Goal: Task Accomplishment & Management: Complete application form

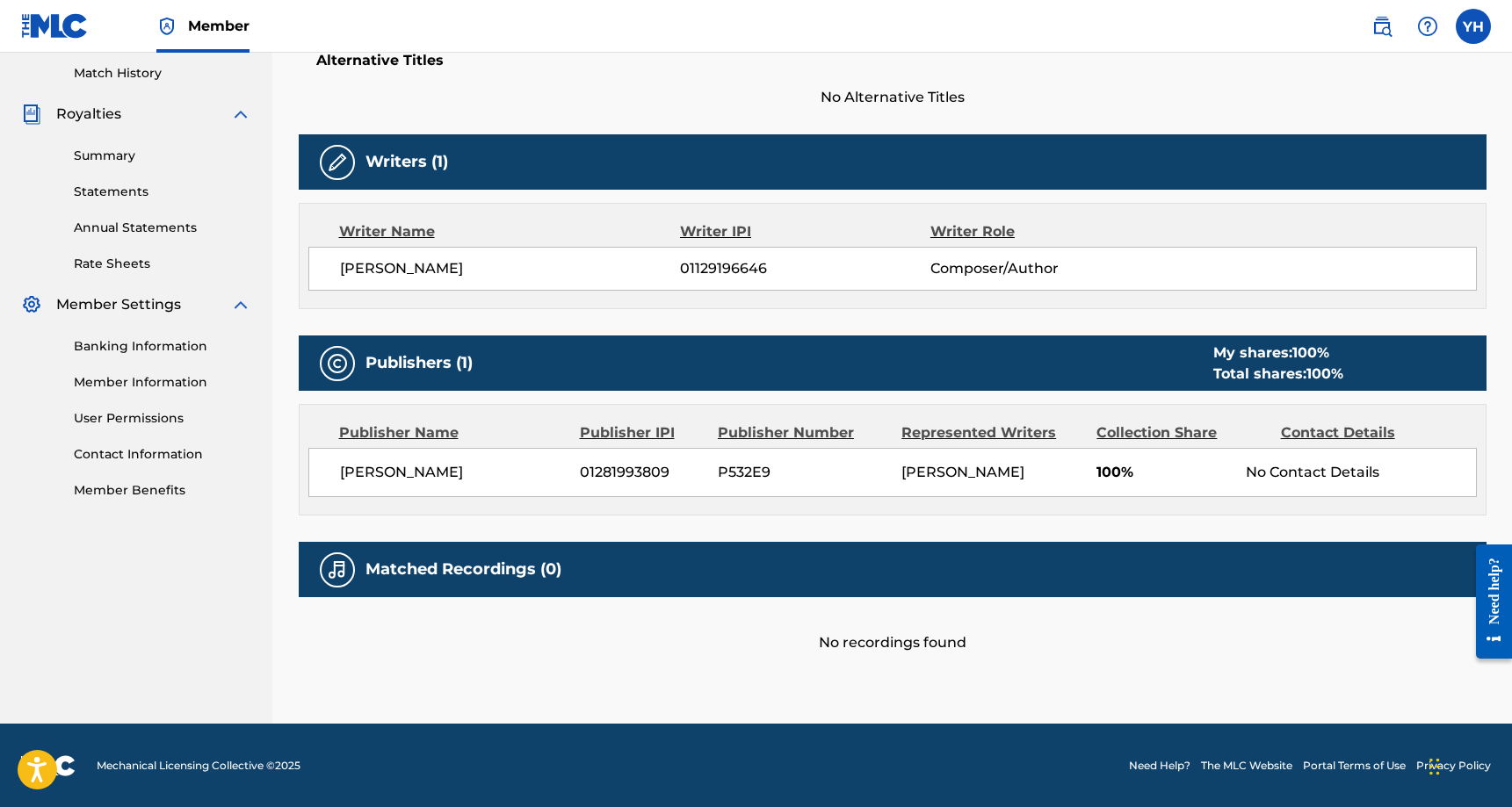
click at [879, 649] on div "No recordings found" at bounding box center [892, 625] width 1188 height 56
click at [462, 564] on h5 "Matched Recordings (0)" at bounding box center [464, 569] width 196 height 20
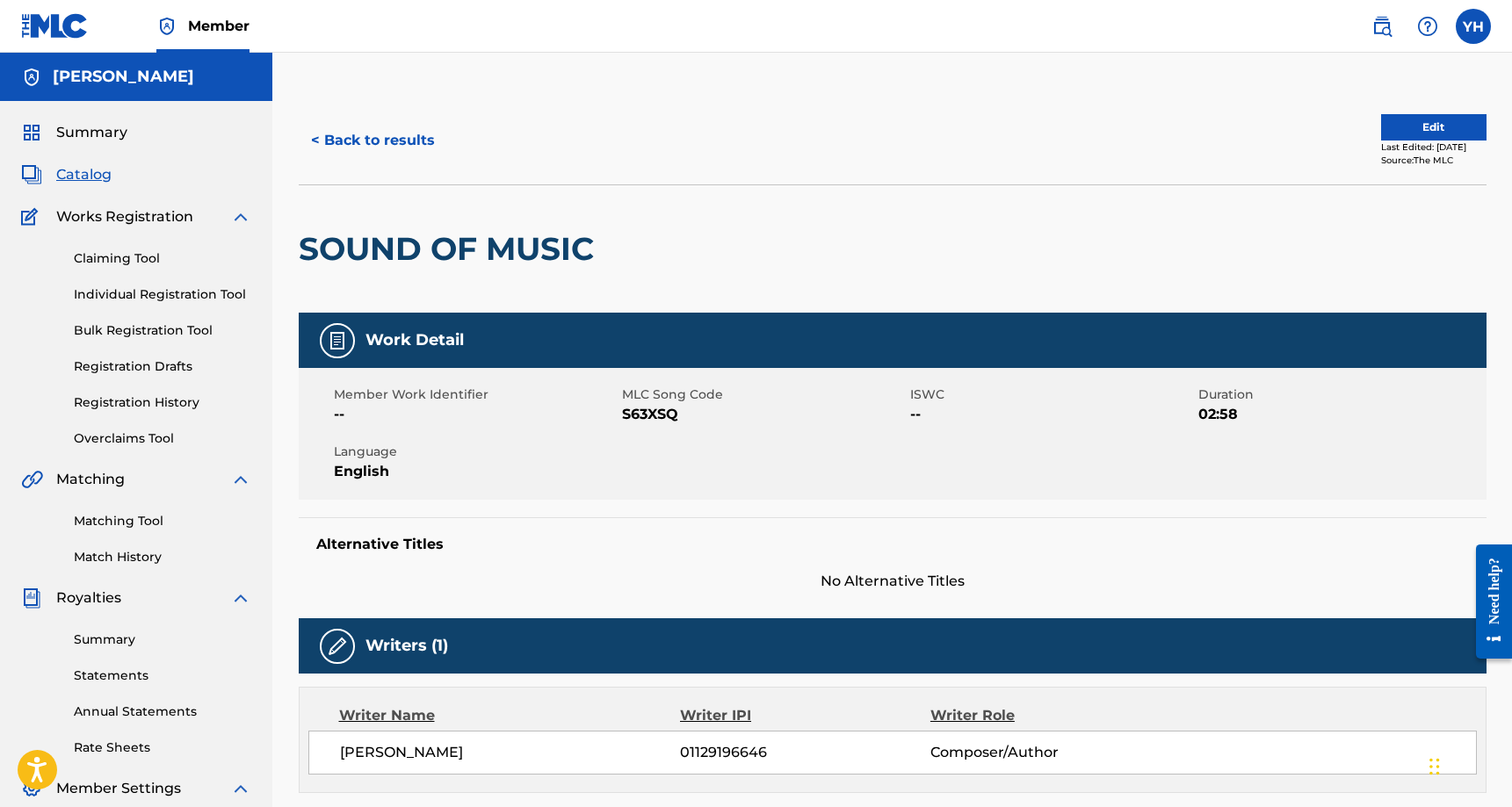
click at [354, 139] on button "< Back to results" at bounding box center [373, 140] width 149 height 44
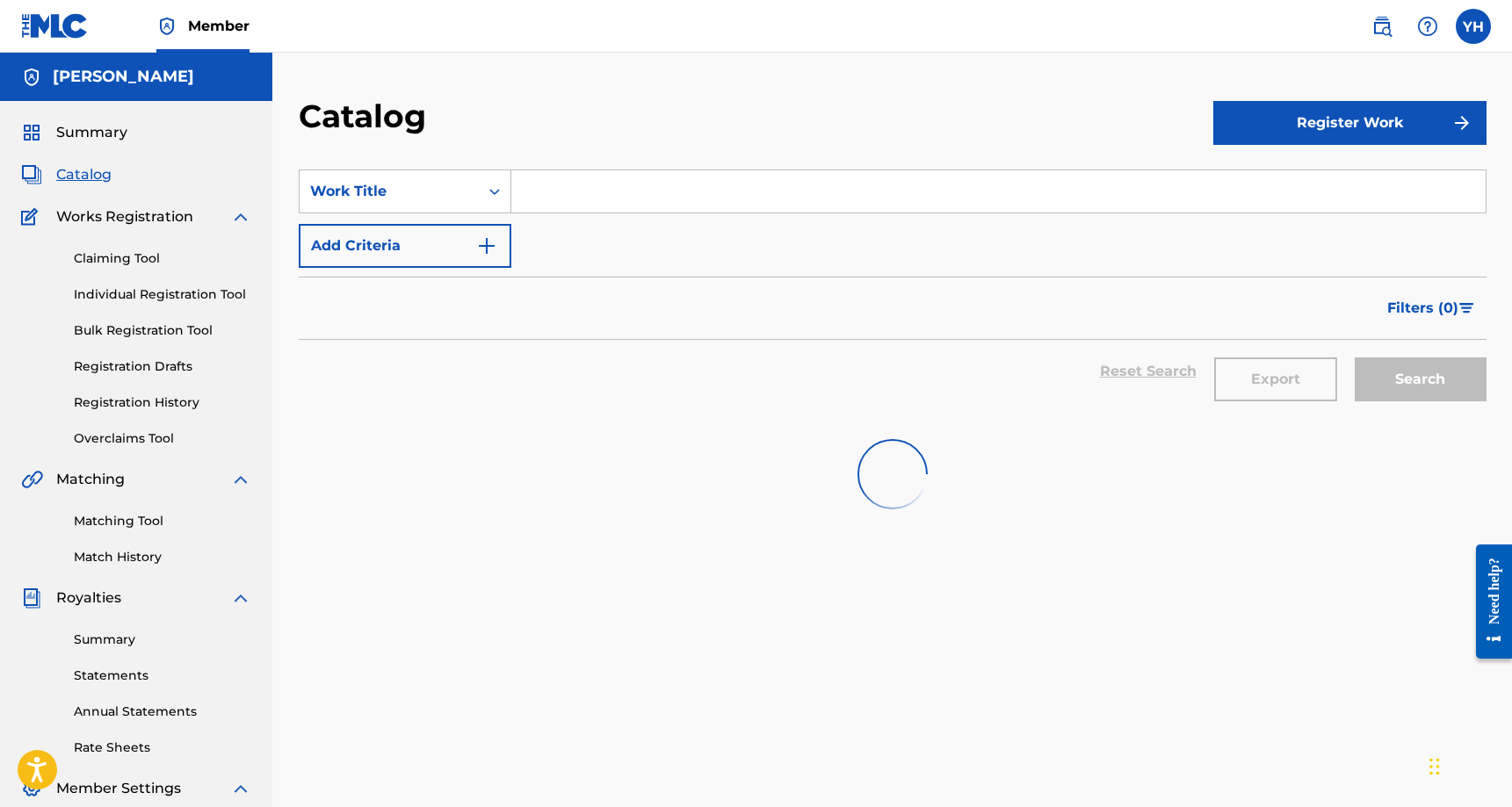
scroll to position [207, 0]
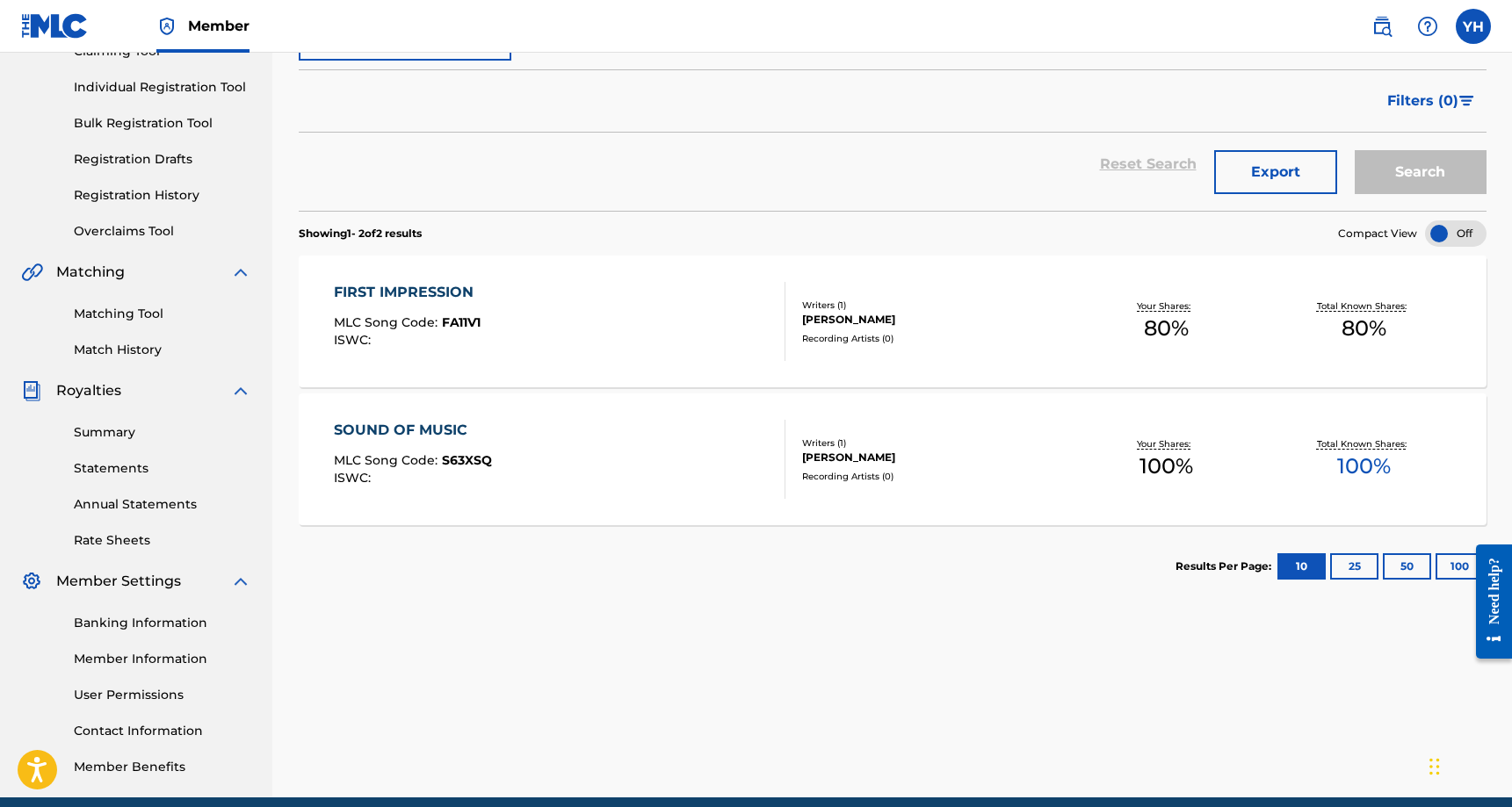
click at [552, 295] on div "FIRST IMPRESSION MLC Song Code : FA11V1 ISWC :" at bounding box center [559, 322] width 451 height 79
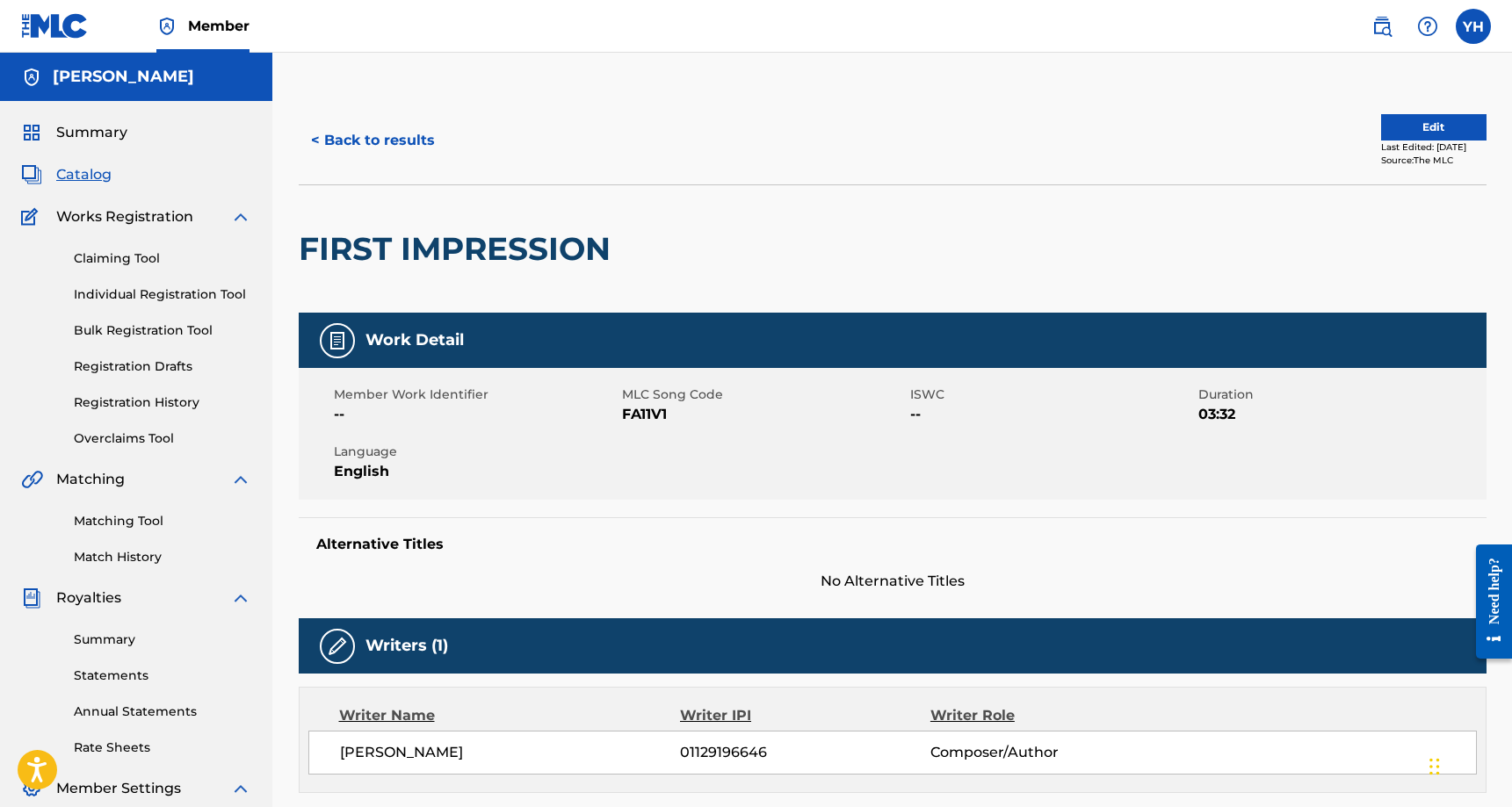
click at [1427, 124] on button "Edit" at bounding box center [1433, 127] width 105 height 26
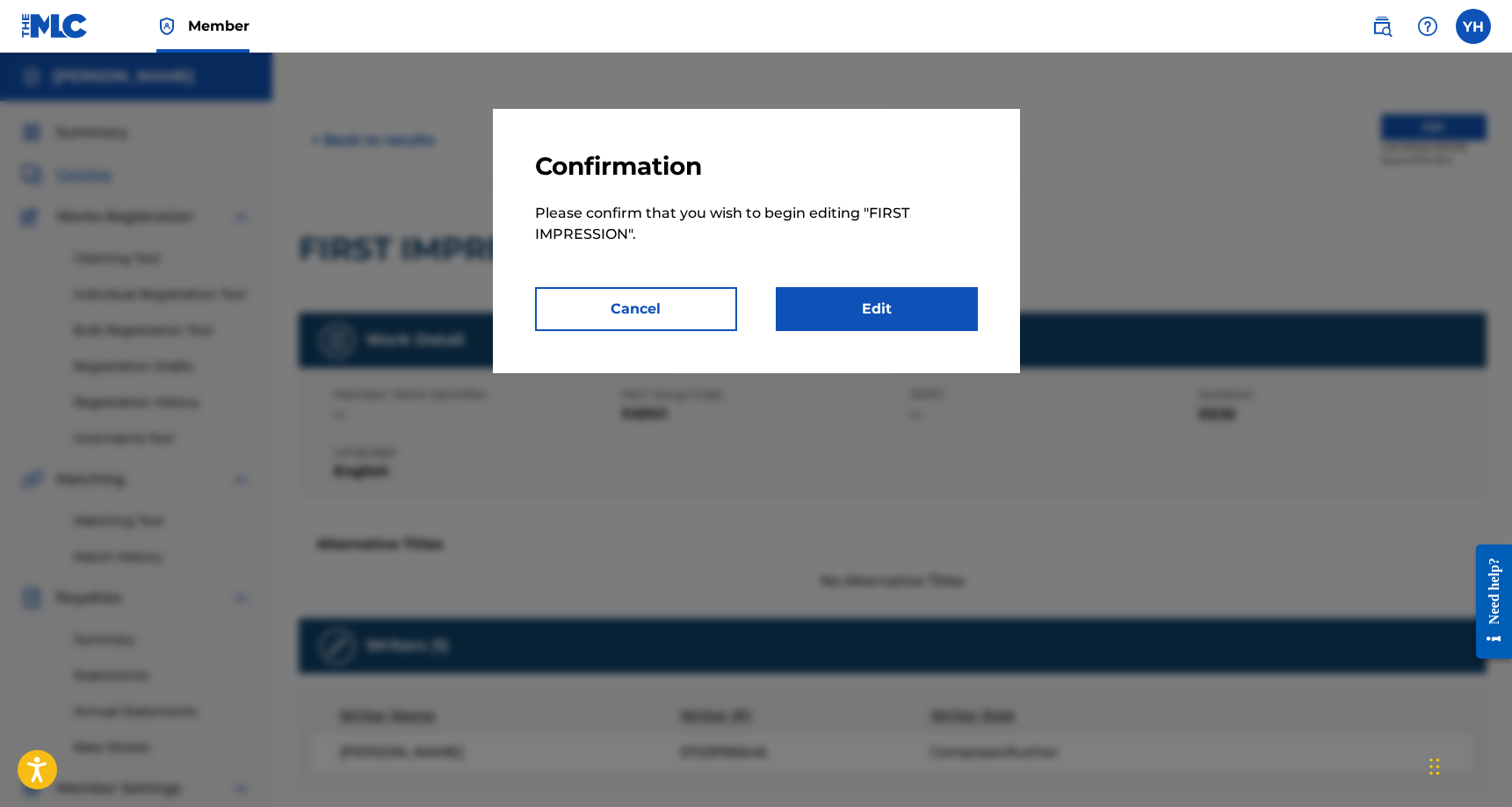
click at [913, 298] on link "Edit" at bounding box center [876, 309] width 202 height 44
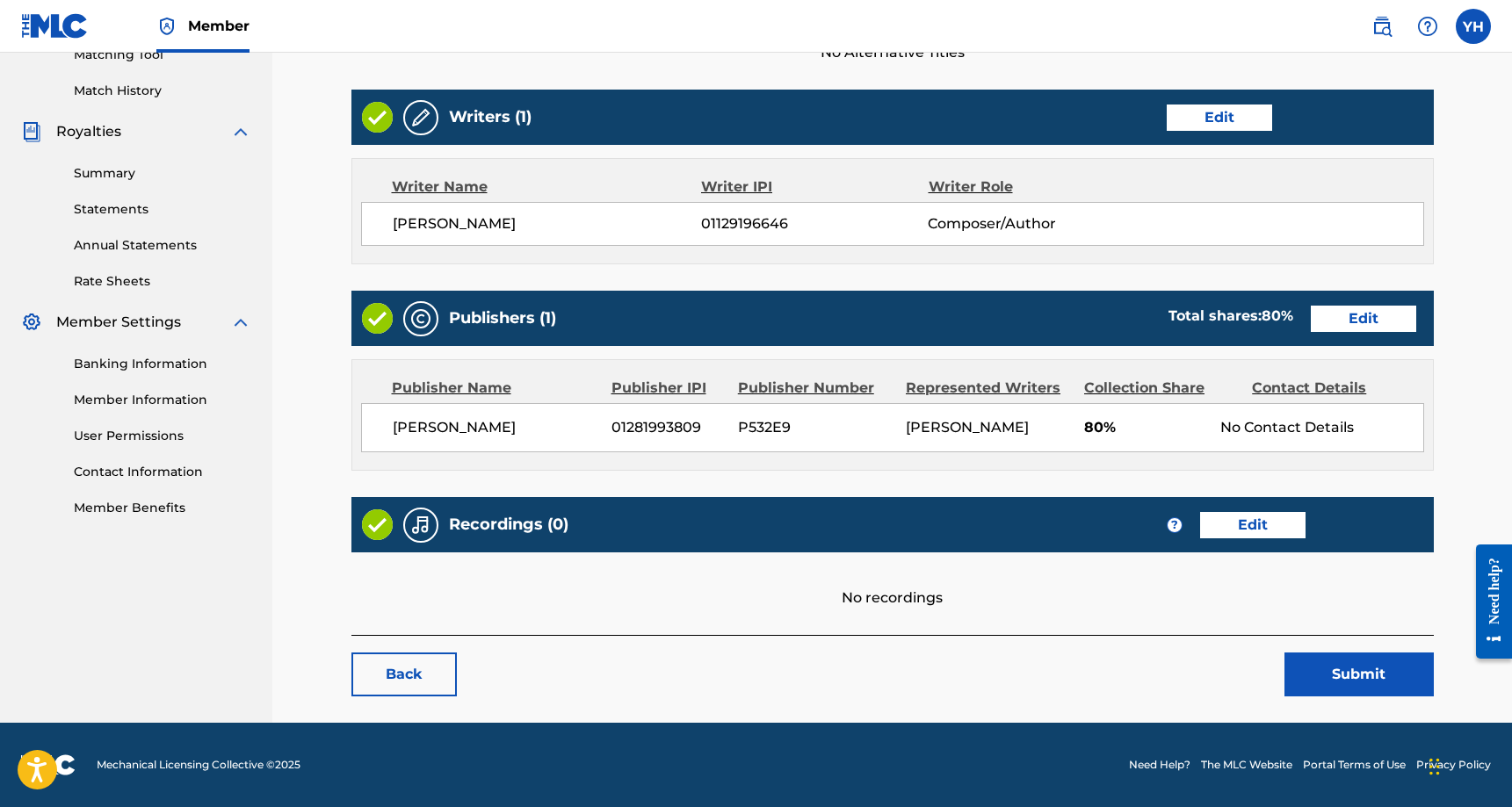
scroll to position [466, 0]
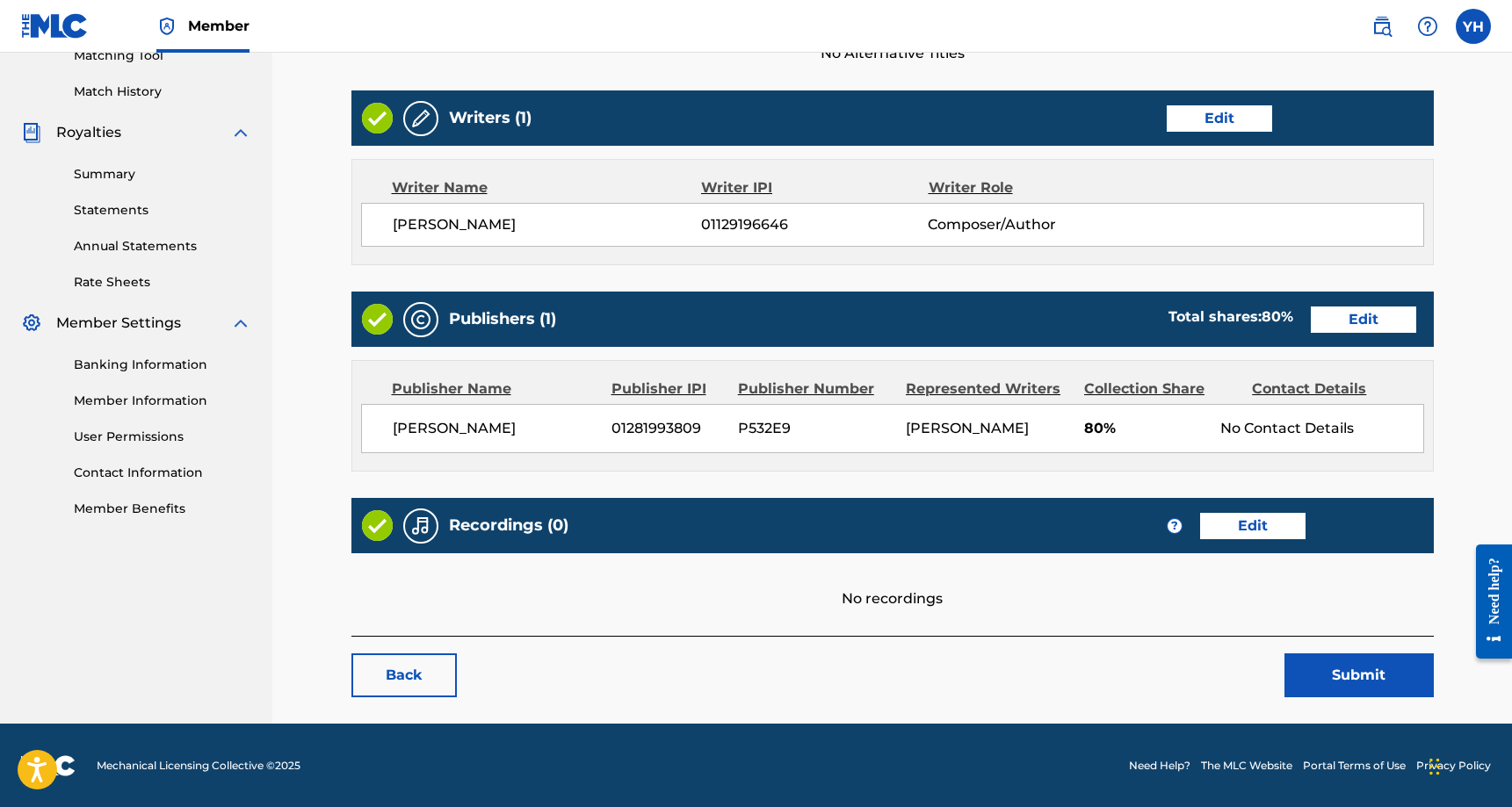
click at [1238, 525] on link "Edit" at bounding box center [1252, 527] width 105 height 26
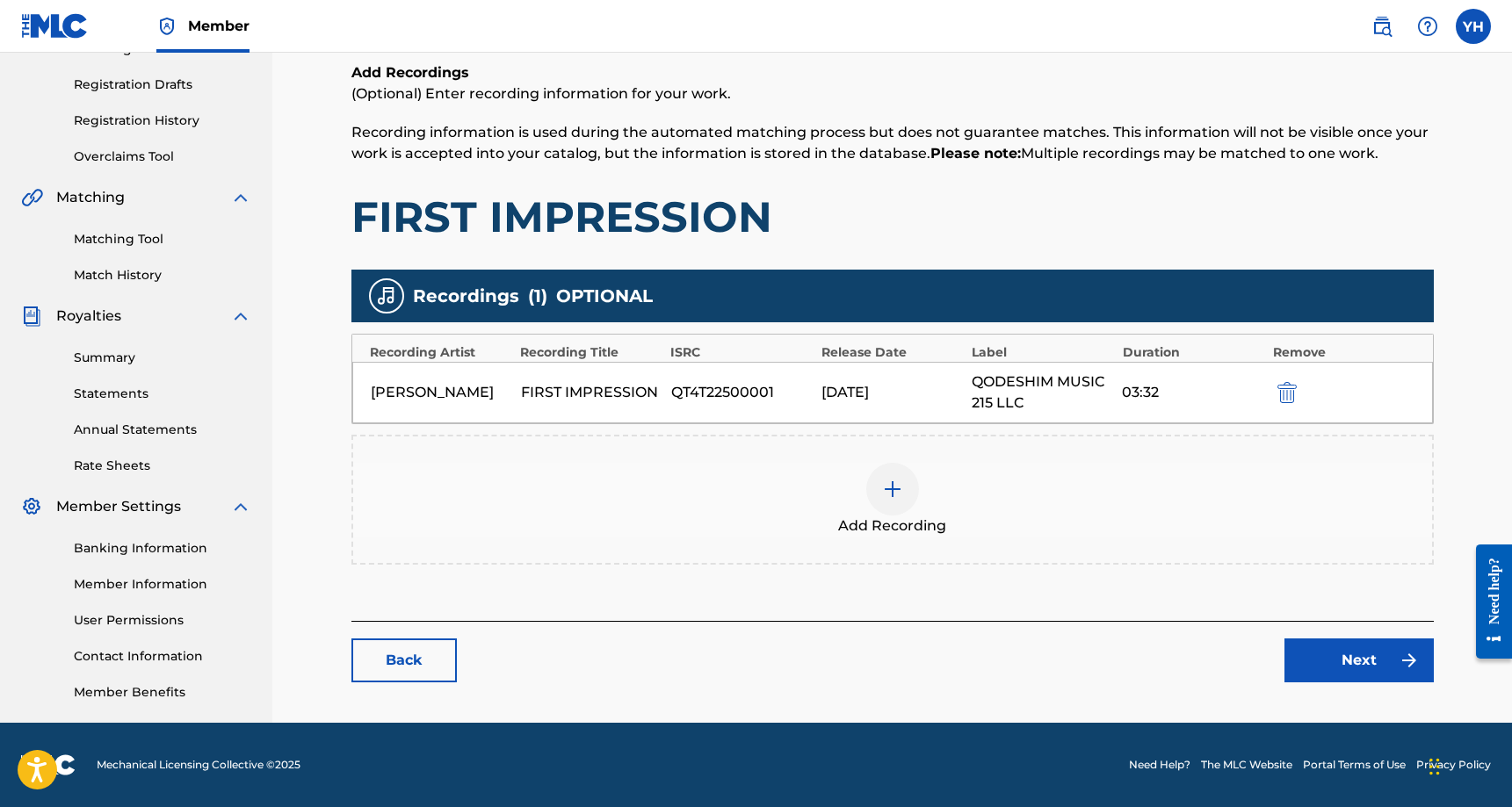
scroll to position [282, 0]
click at [870, 486] on div at bounding box center [892, 489] width 53 height 53
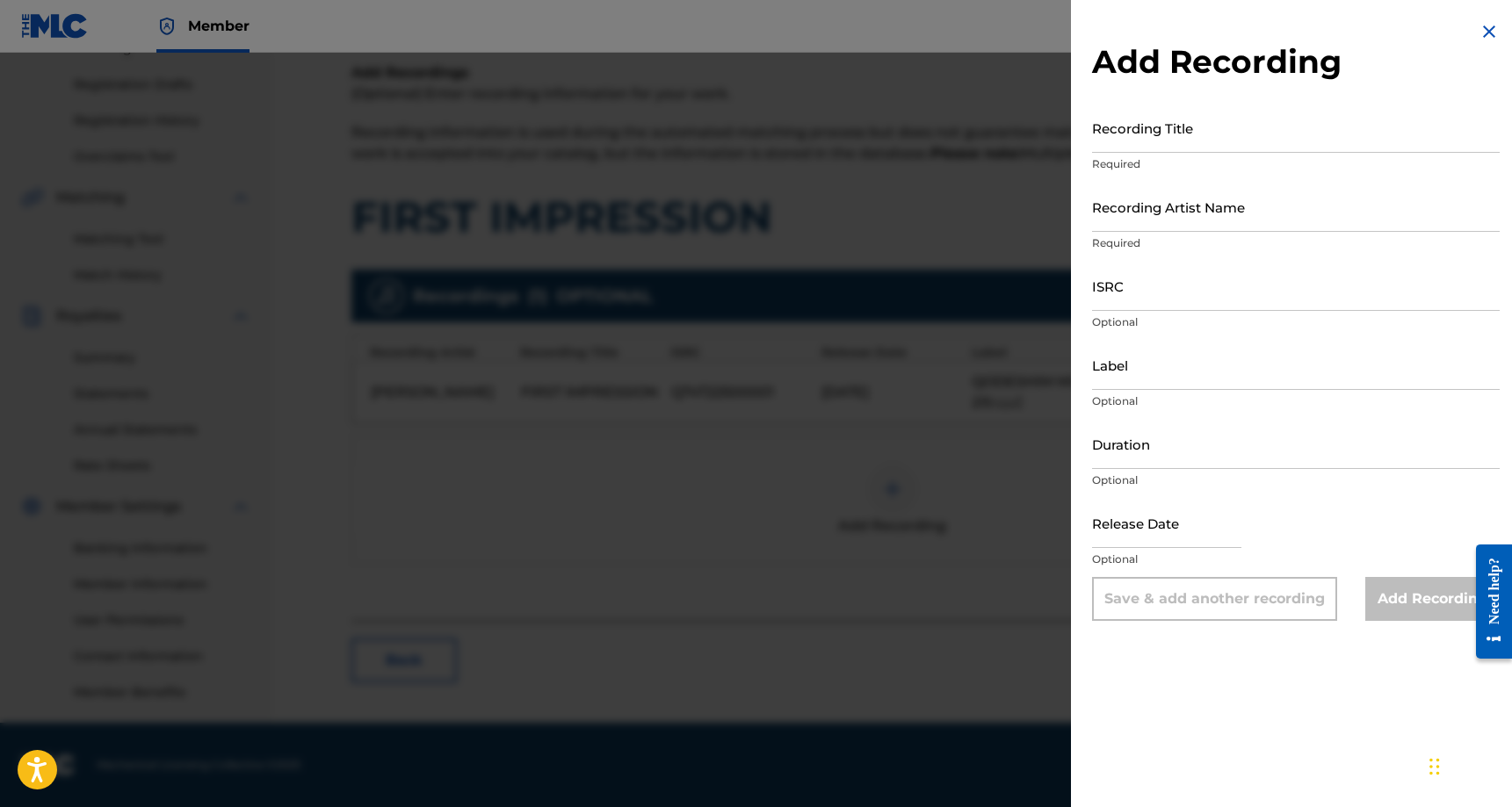
click at [1153, 142] on input "Recording Title" at bounding box center [1295, 127] width 407 height 50
type input "First Impression"
click at [1194, 232] on div "Recording Artist Name Required" at bounding box center [1295, 221] width 407 height 79
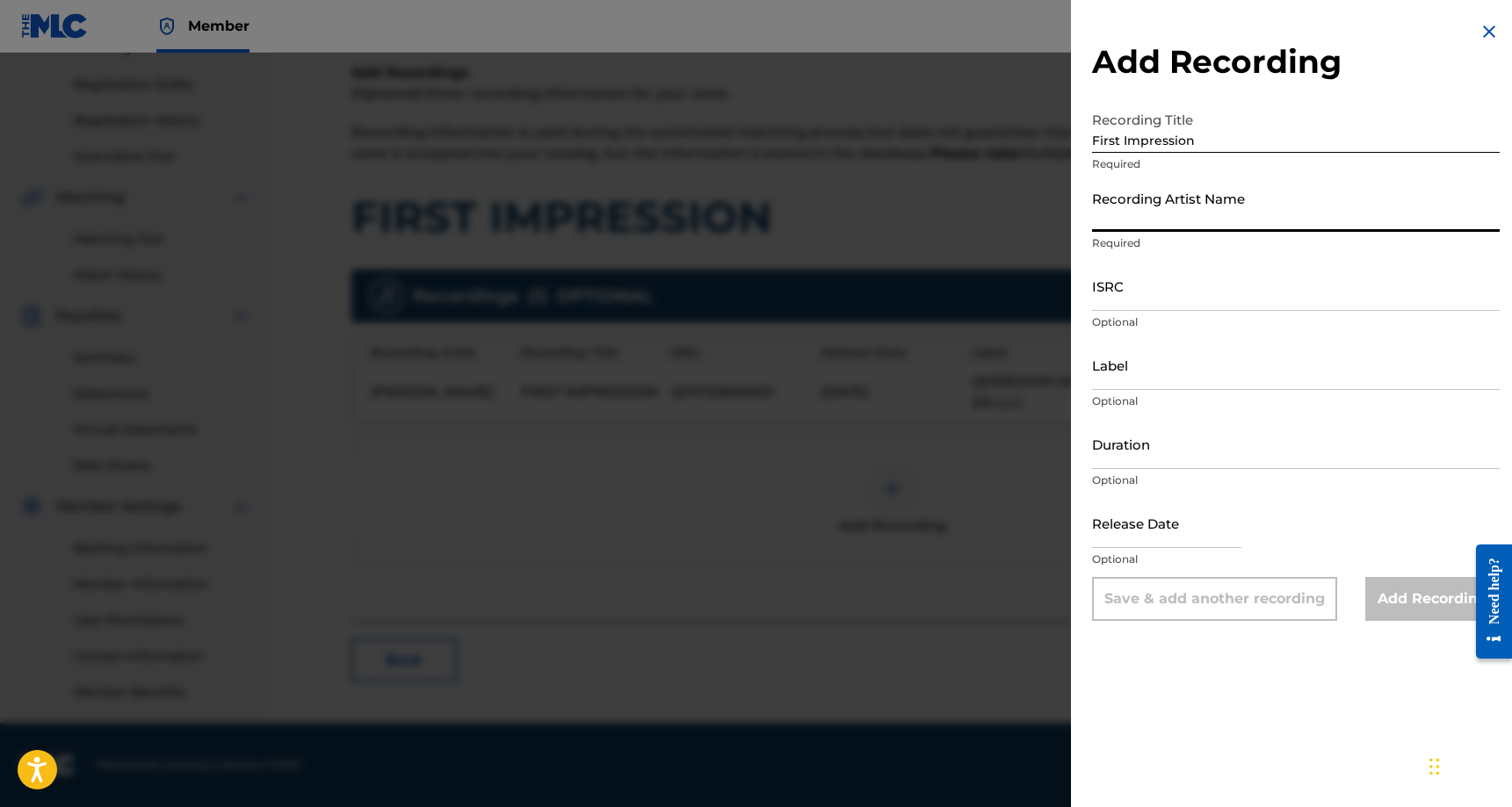
click at [1194, 214] on input "Recording Artist Name" at bounding box center [1295, 206] width 407 height 50
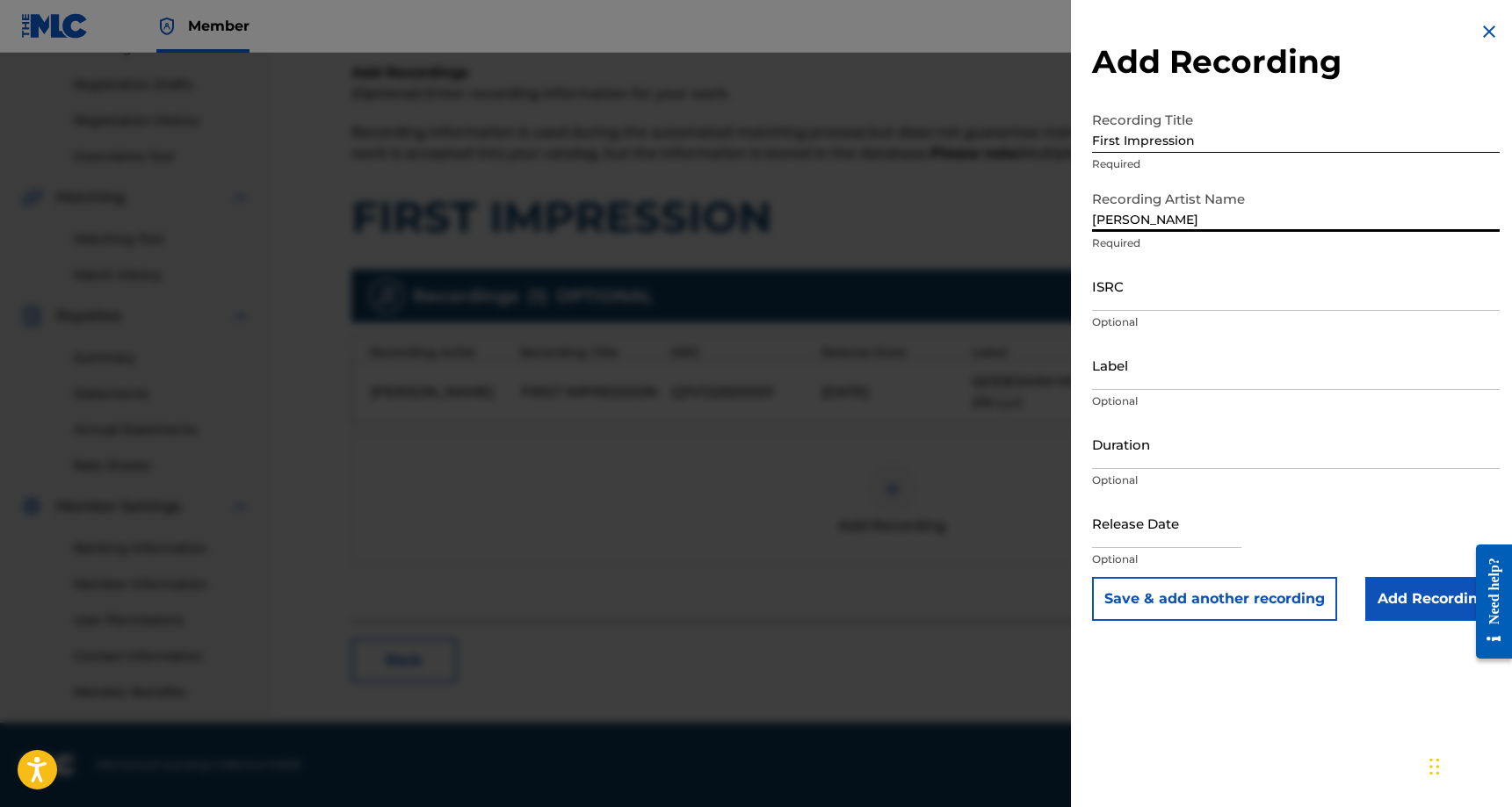
type input "[PERSON_NAME]"
click at [1164, 293] on input "ISRC" at bounding box center [1295, 285] width 407 height 50
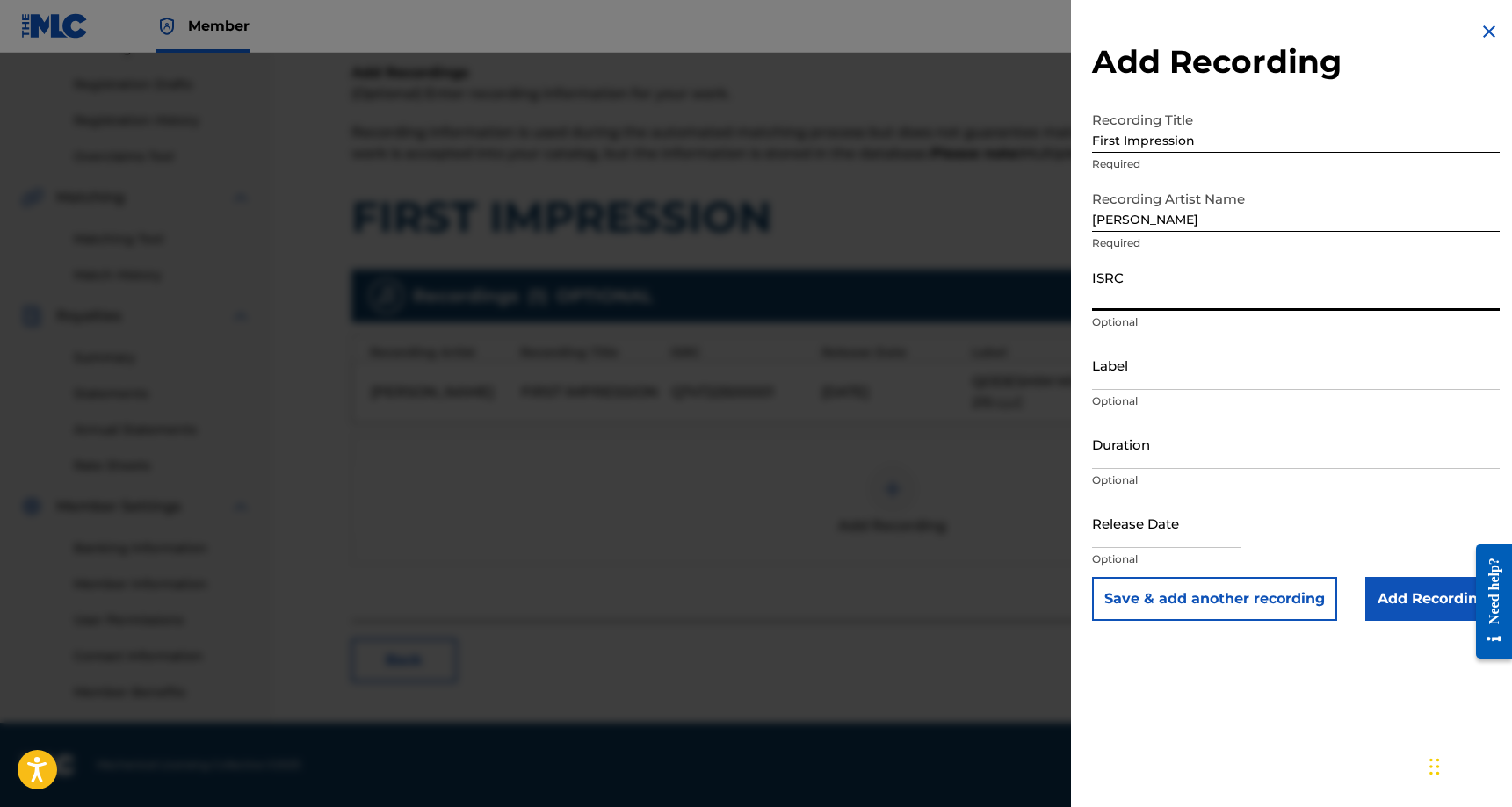
paste input "QT4T22500001"
type input "QT4T22500001"
click at [1178, 370] on input "Label" at bounding box center [1295, 364] width 407 height 50
click at [1164, 455] on input "Duration" at bounding box center [1295, 444] width 407 height 50
click at [1165, 522] on input "text" at bounding box center [1166, 523] width 150 height 50
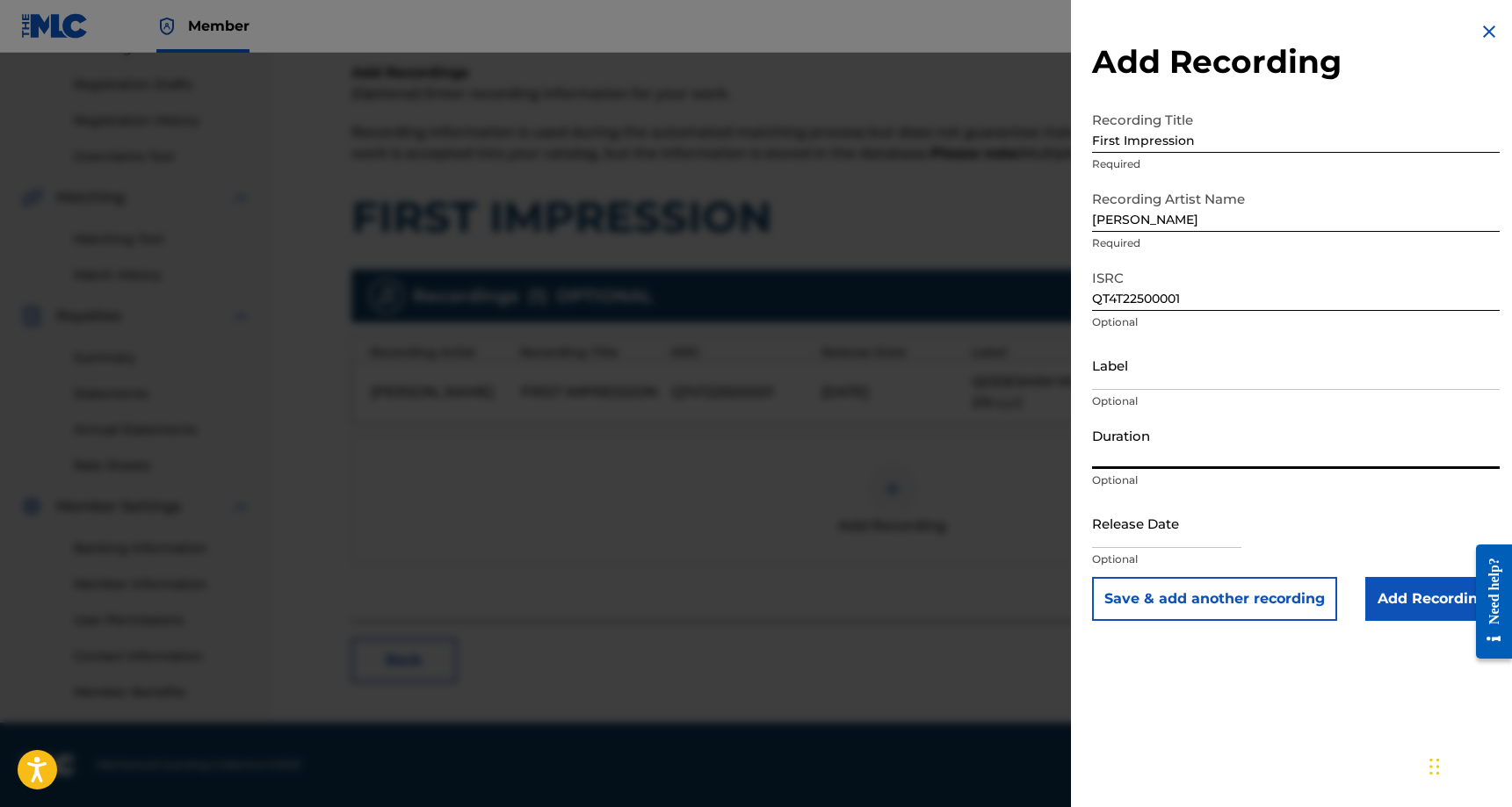
select select "8"
select select "2025"
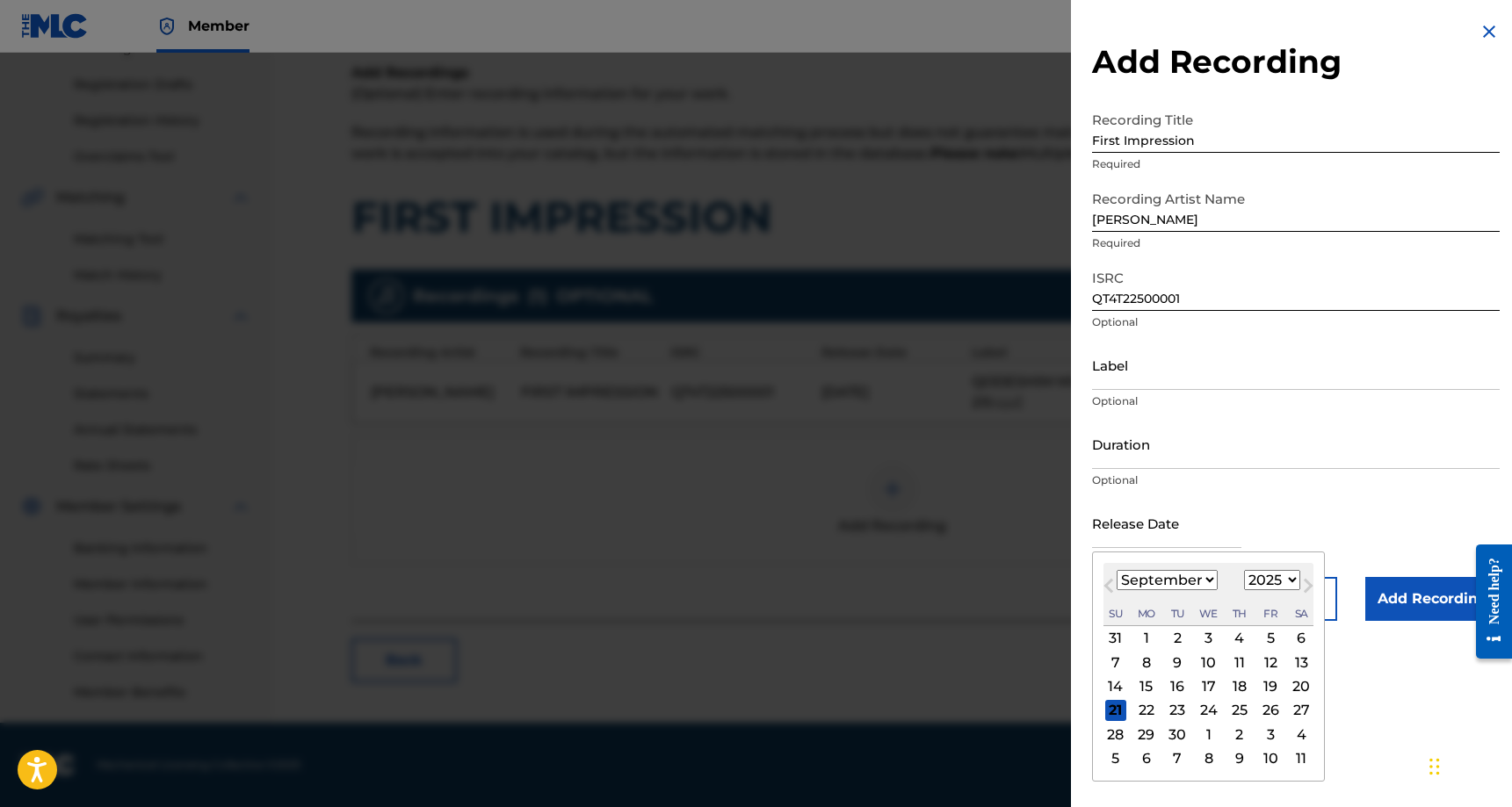
select select "3"
click at [1198, 683] on div "16" at bounding box center [1208, 687] width 21 height 21
type input "[DATE]"
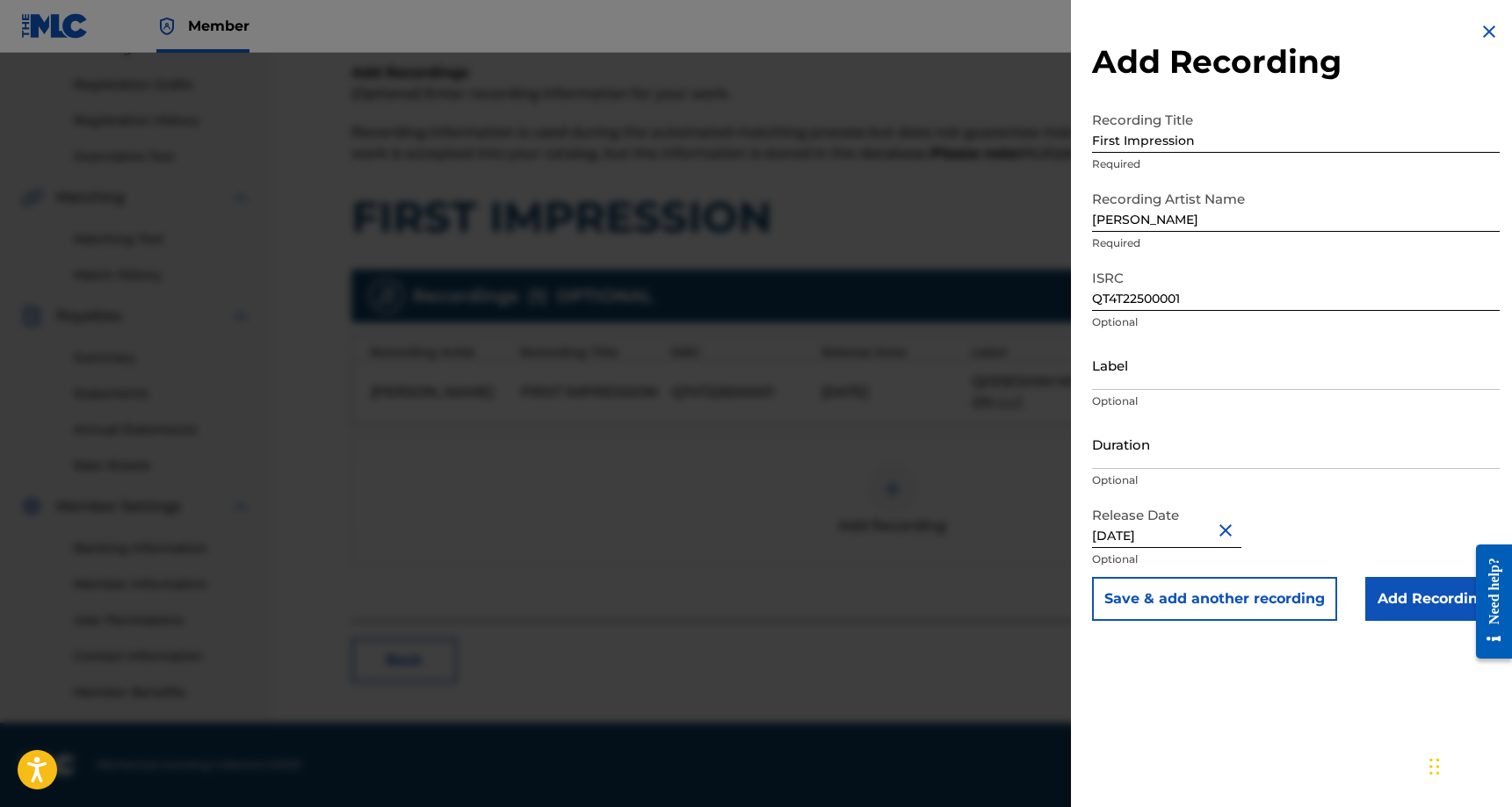
click at [1135, 367] on input "Label" at bounding box center [1295, 364] width 407 height 50
paste input "Qodeshim Music 215 LLC"
type input "Qodeshim Music 215 LLC"
click at [1204, 456] on input "Duration" at bounding box center [1295, 444] width 407 height 50
click at [1270, 596] on button "Save & add another recording" at bounding box center [1214, 599] width 245 height 44
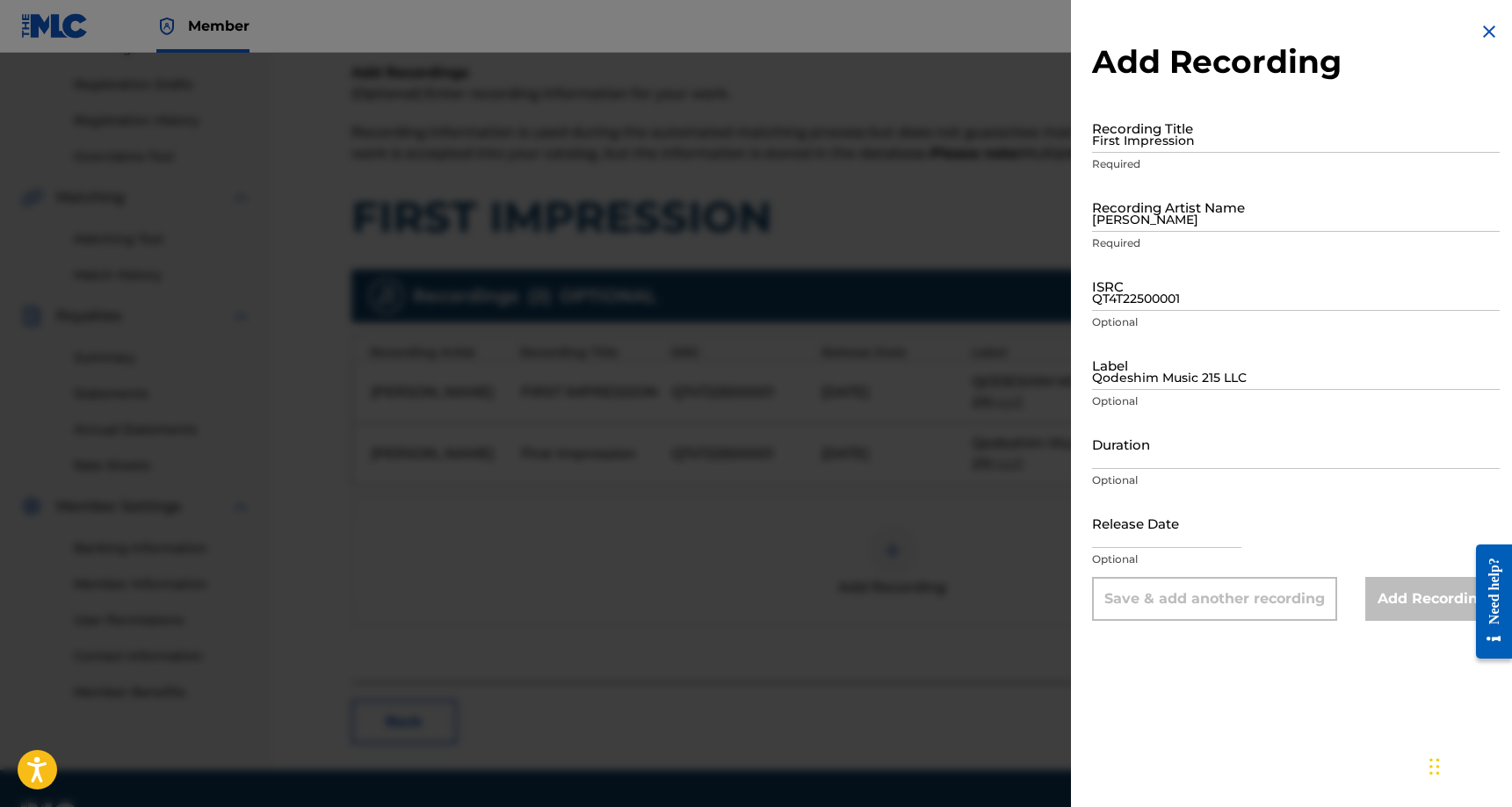
click at [1480, 20] on div "Add Recording Recording Title First Impression Required Recording Artist Name […" at bounding box center [1296, 321] width 449 height 642
click at [1484, 23] on img at bounding box center [1488, 31] width 21 height 21
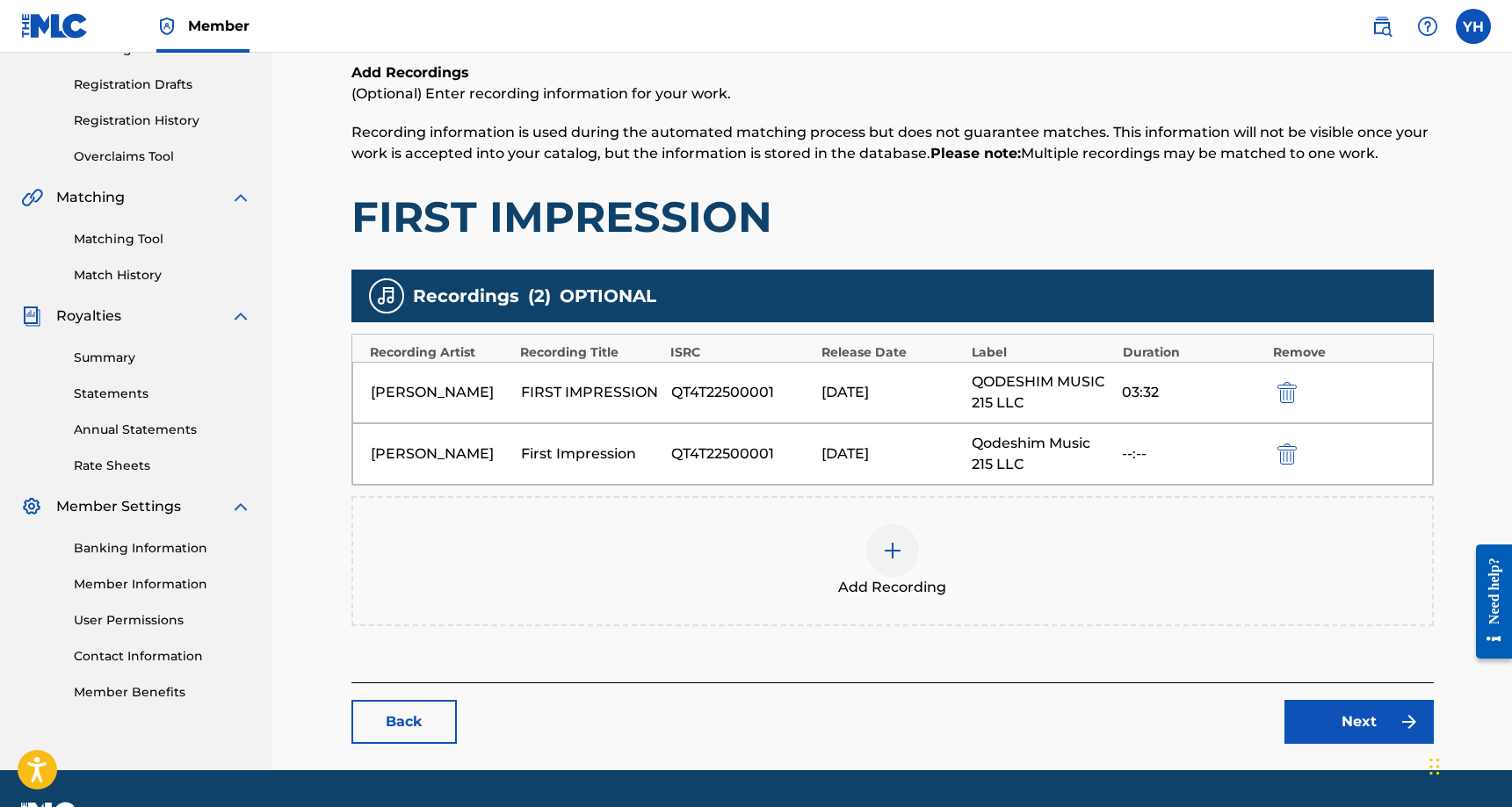
click at [1285, 449] on img "submit" at bounding box center [1286, 454] width 20 height 21
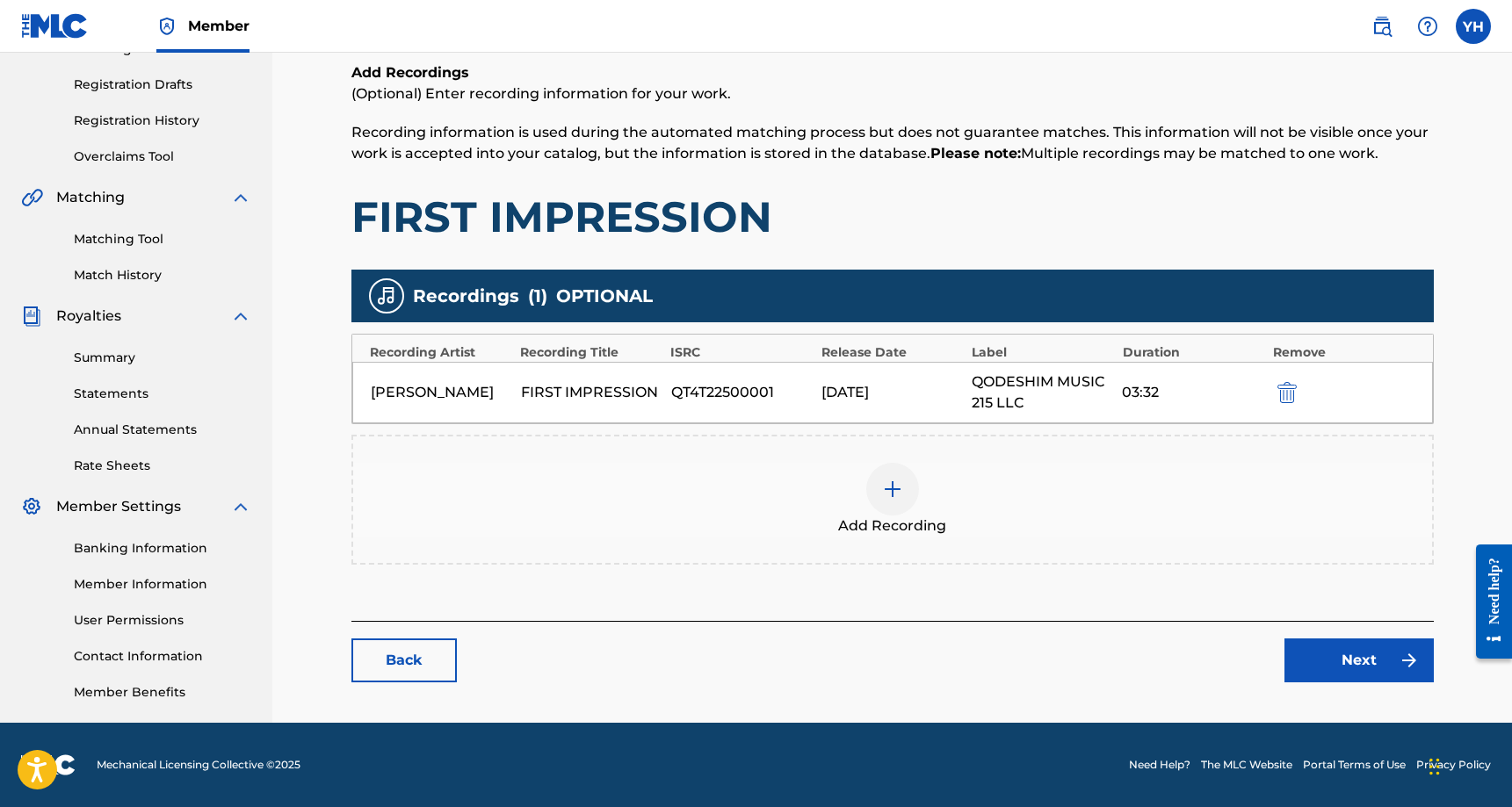
click at [1163, 382] on div "03:32" at bounding box center [1192, 392] width 141 height 21
click at [1373, 655] on link "Next" at bounding box center [1359, 660] width 150 height 44
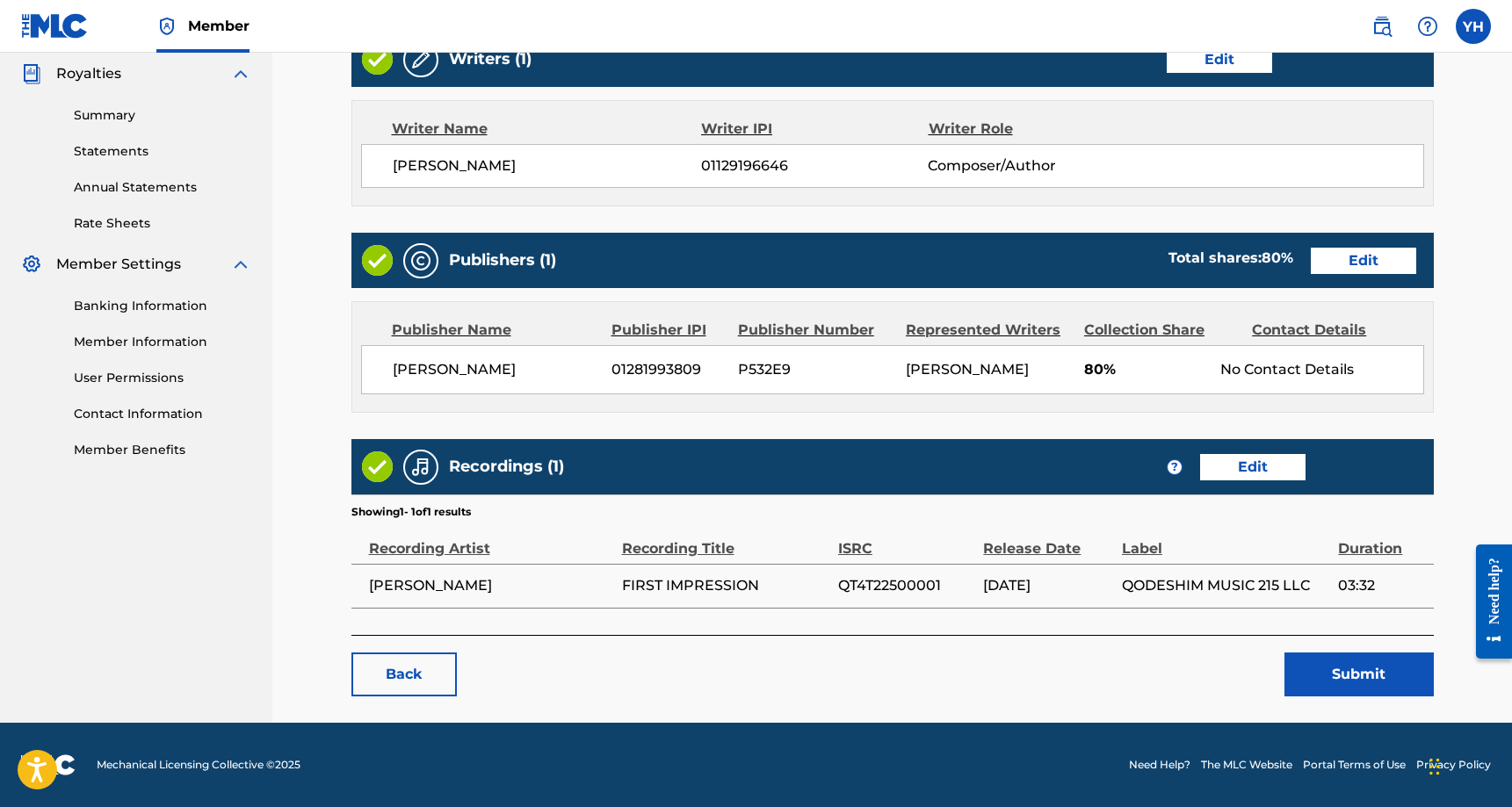
scroll to position [524, 0]
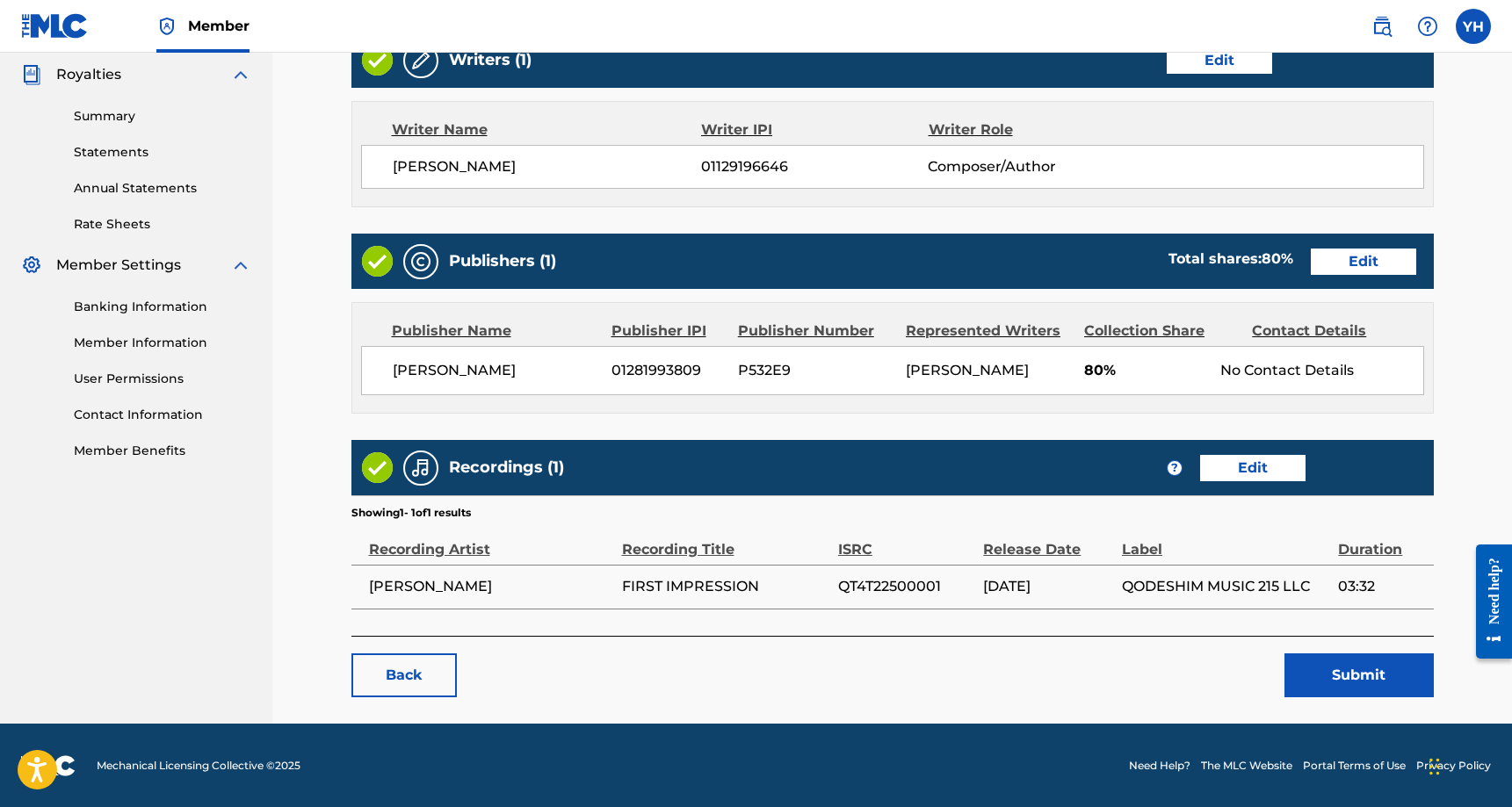
click at [1315, 666] on button "Submit" at bounding box center [1359, 675] width 150 height 44
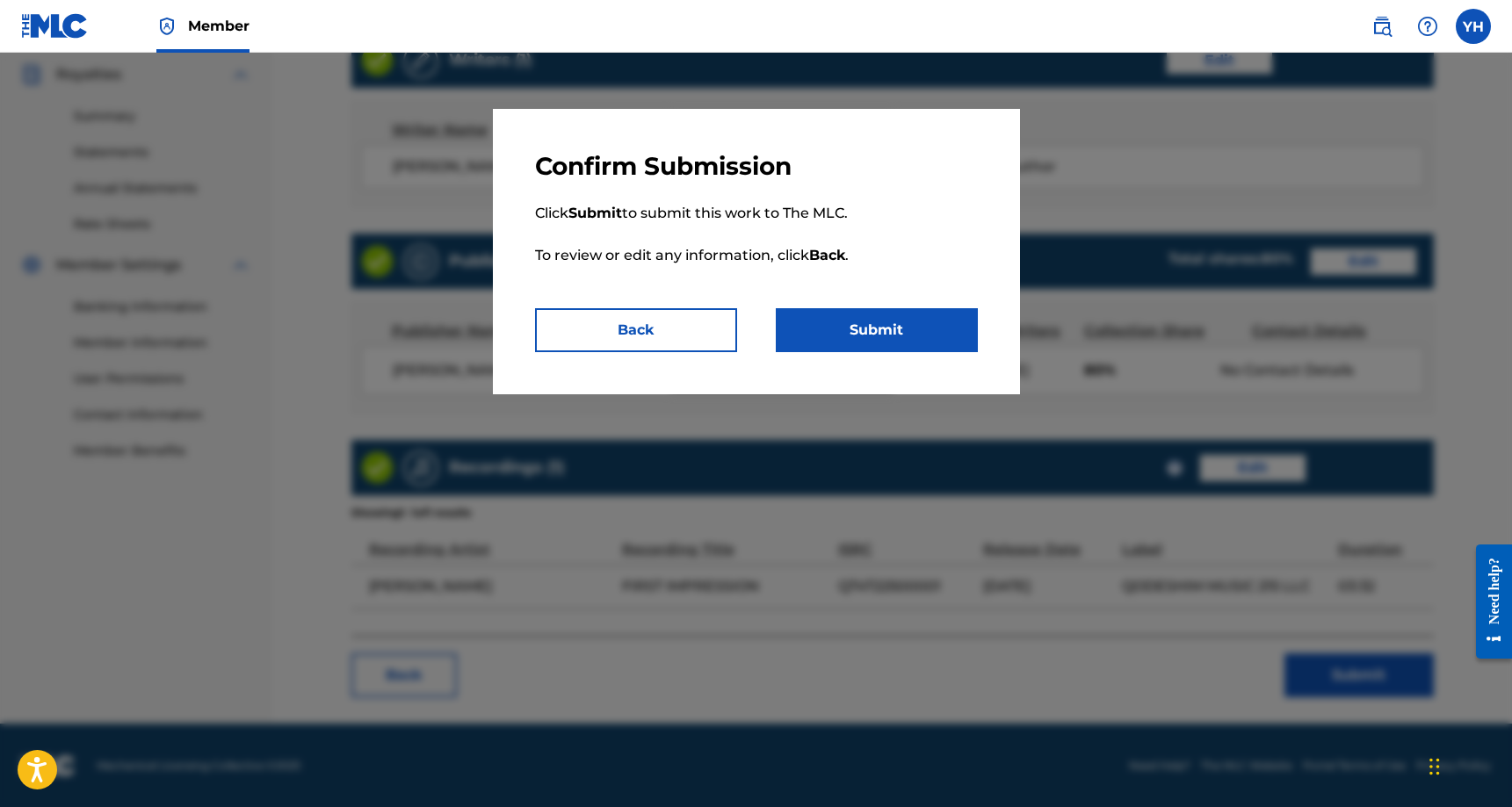
click at [924, 326] on button "Submit" at bounding box center [876, 330] width 202 height 44
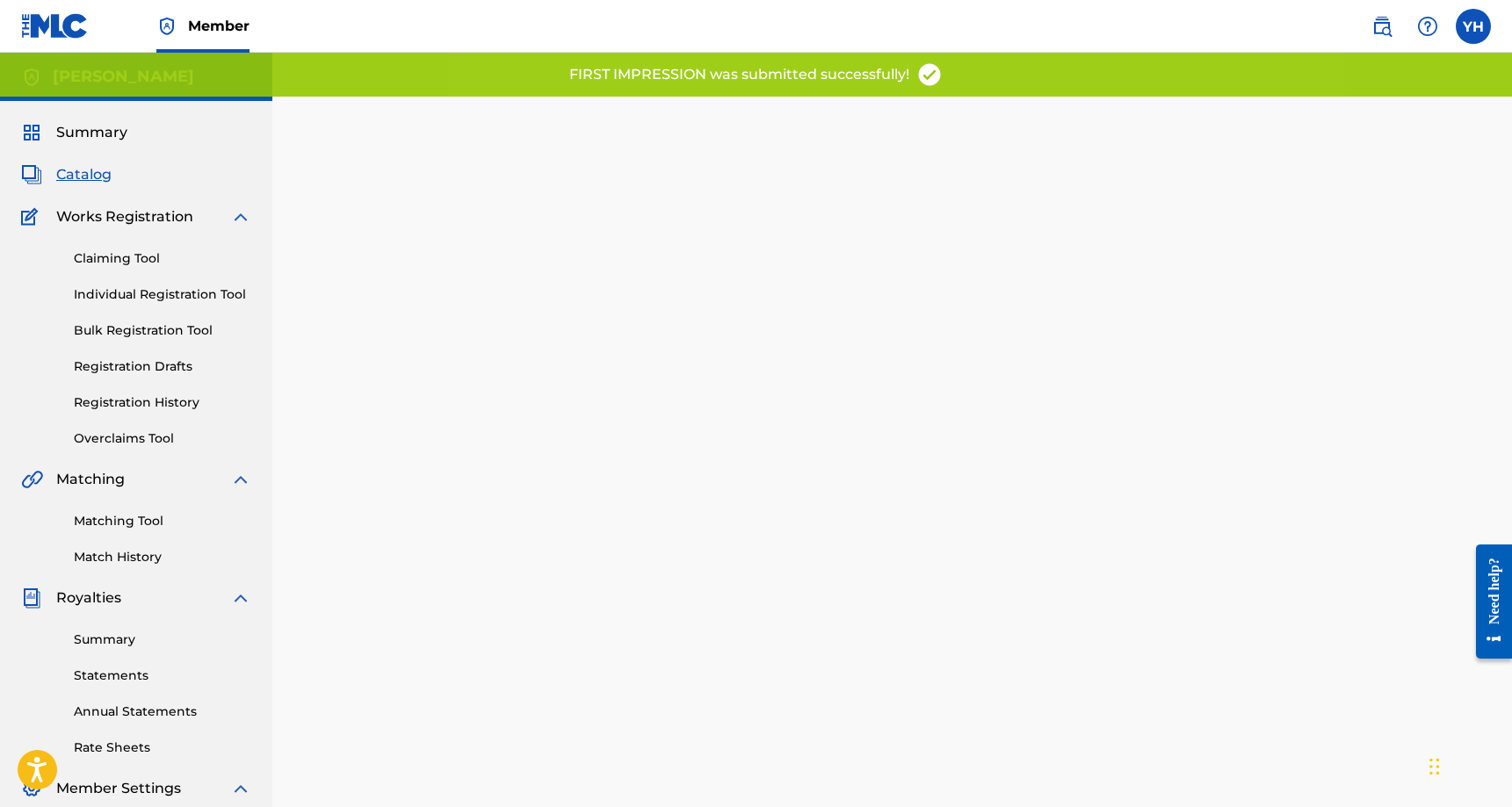
click at [101, 176] on span "Catalog" at bounding box center [84, 175] width 55 height 21
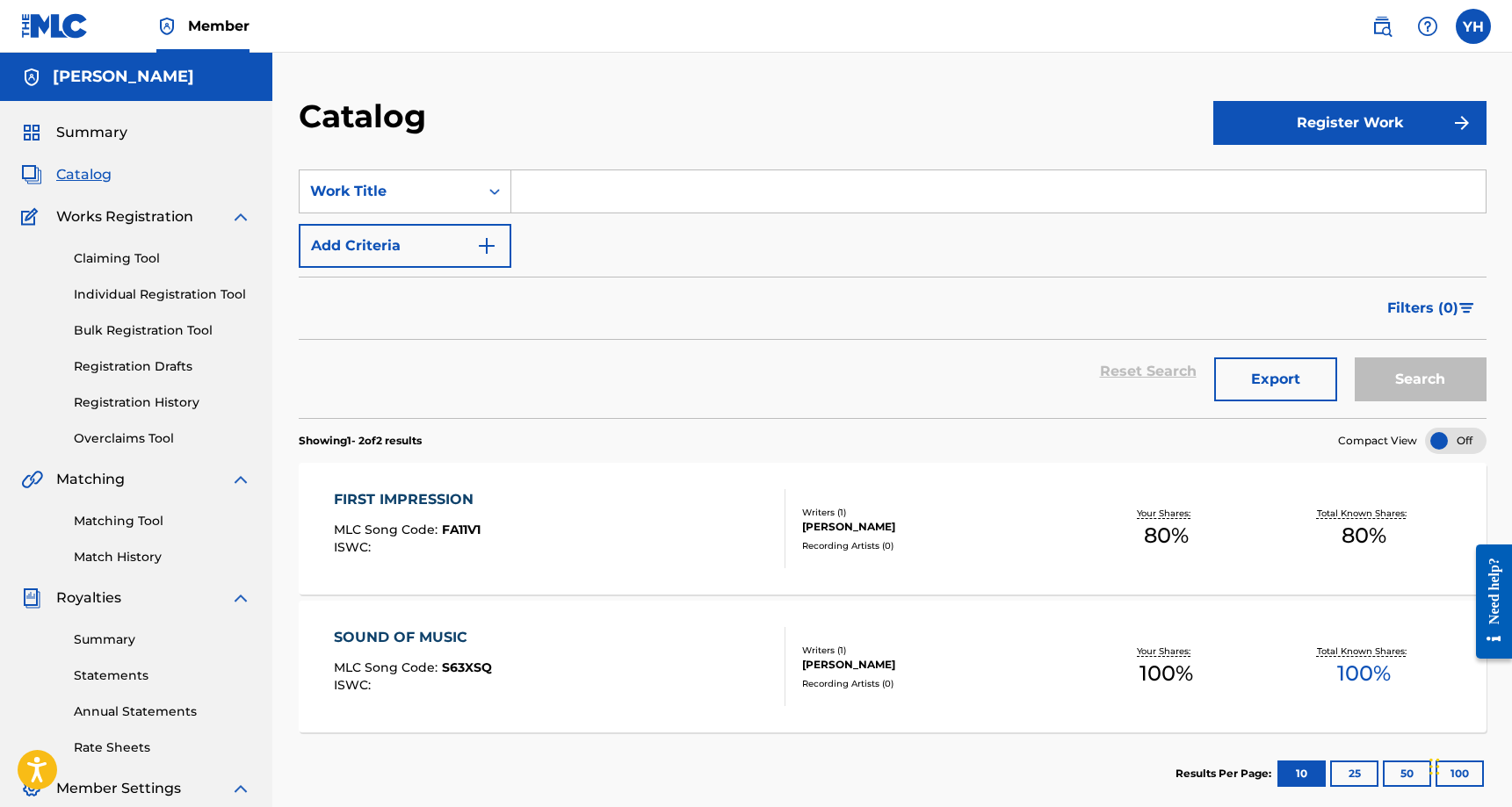
click at [109, 215] on span "Works Registration" at bounding box center [125, 217] width 137 height 21
click at [95, 127] on span "Summary" at bounding box center [92, 133] width 71 height 21
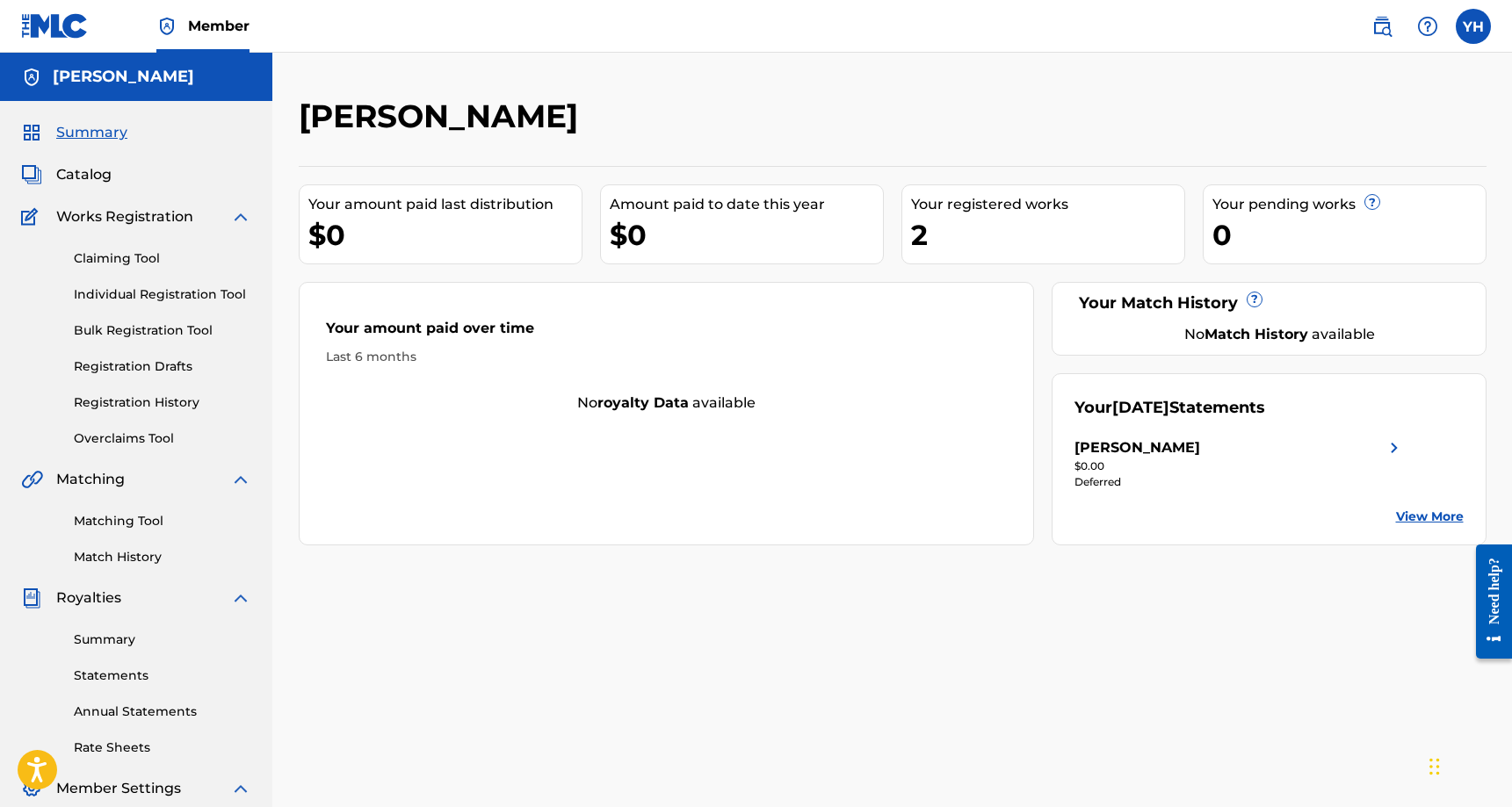
click at [92, 172] on span "Catalog" at bounding box center [84, 175] width 55 height 21
click at [76, 161] on div "Summary Catalog Works Registration Claiming Tool Individual Registration Tool B…" at bounding box center [136, 552] width 273 height 904
click at [83, 178] on span "Catalog" at bounding box center [84, 175] width 55 height 21
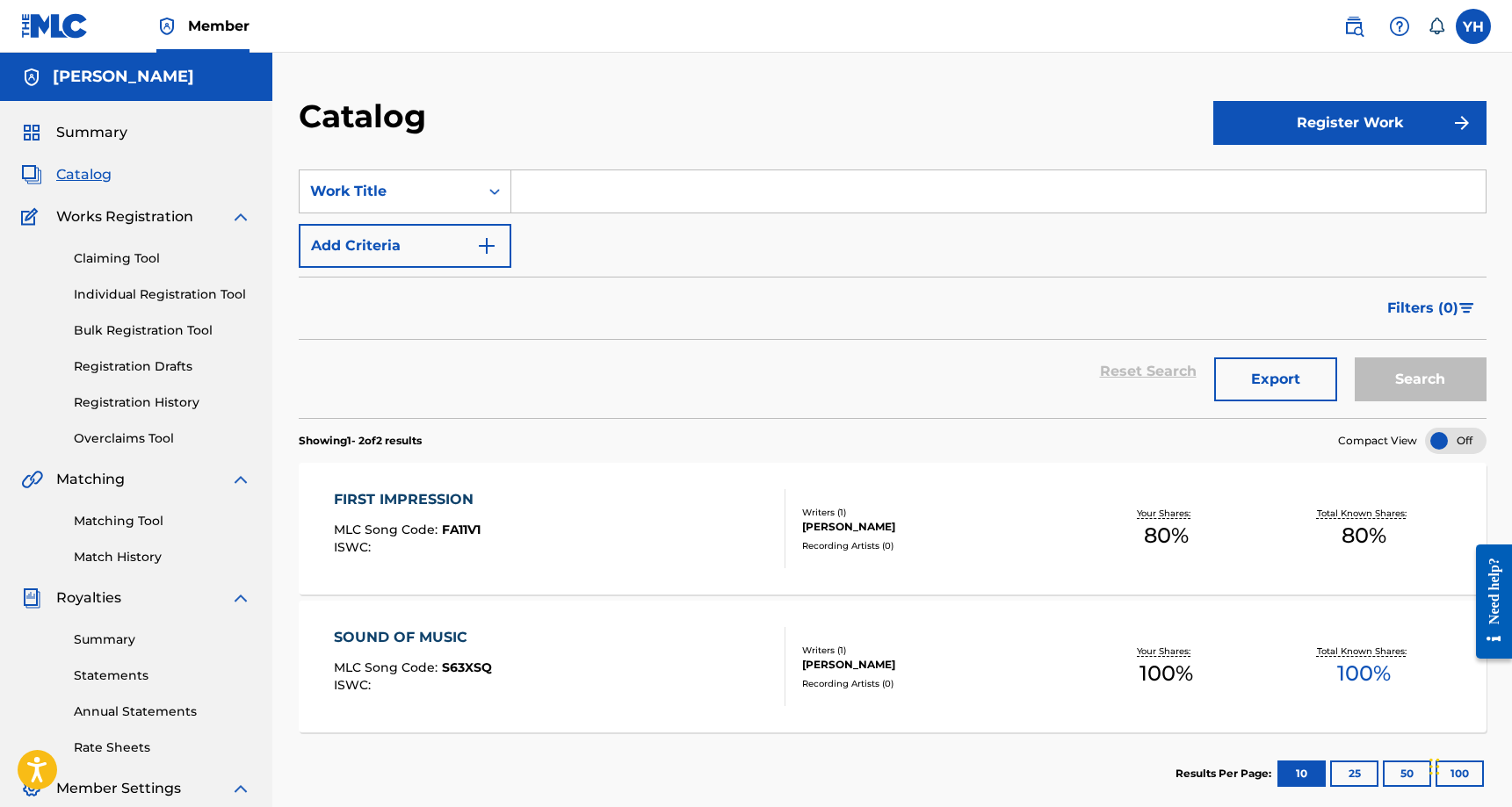
click at [967, 511] on div "Writers ( 1 )" at bounding box center [935, 513] width 265 height 13
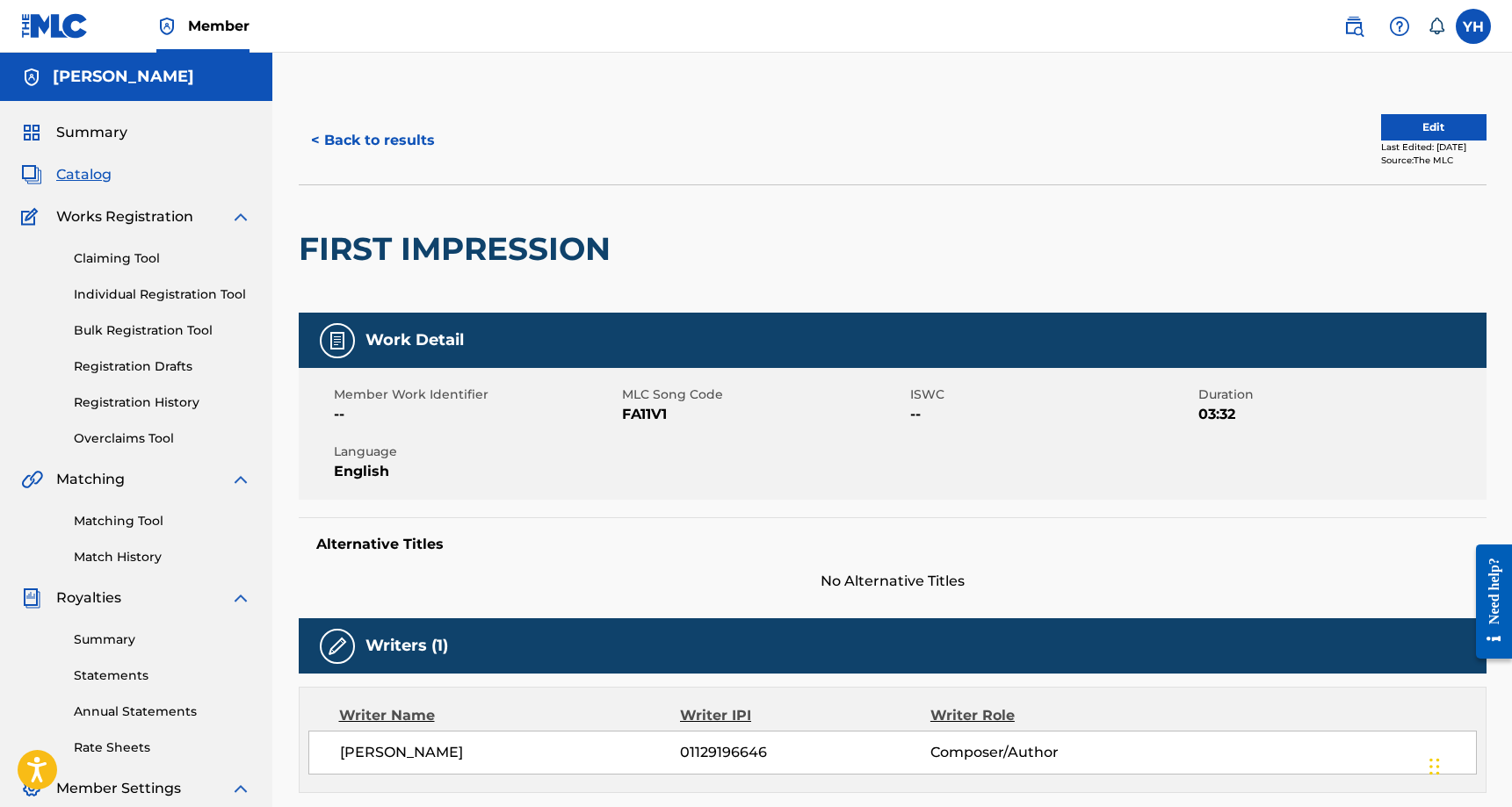
click at [1395, 125] on button "Edit" at bounding box center [1433, 127] width 105 height 26
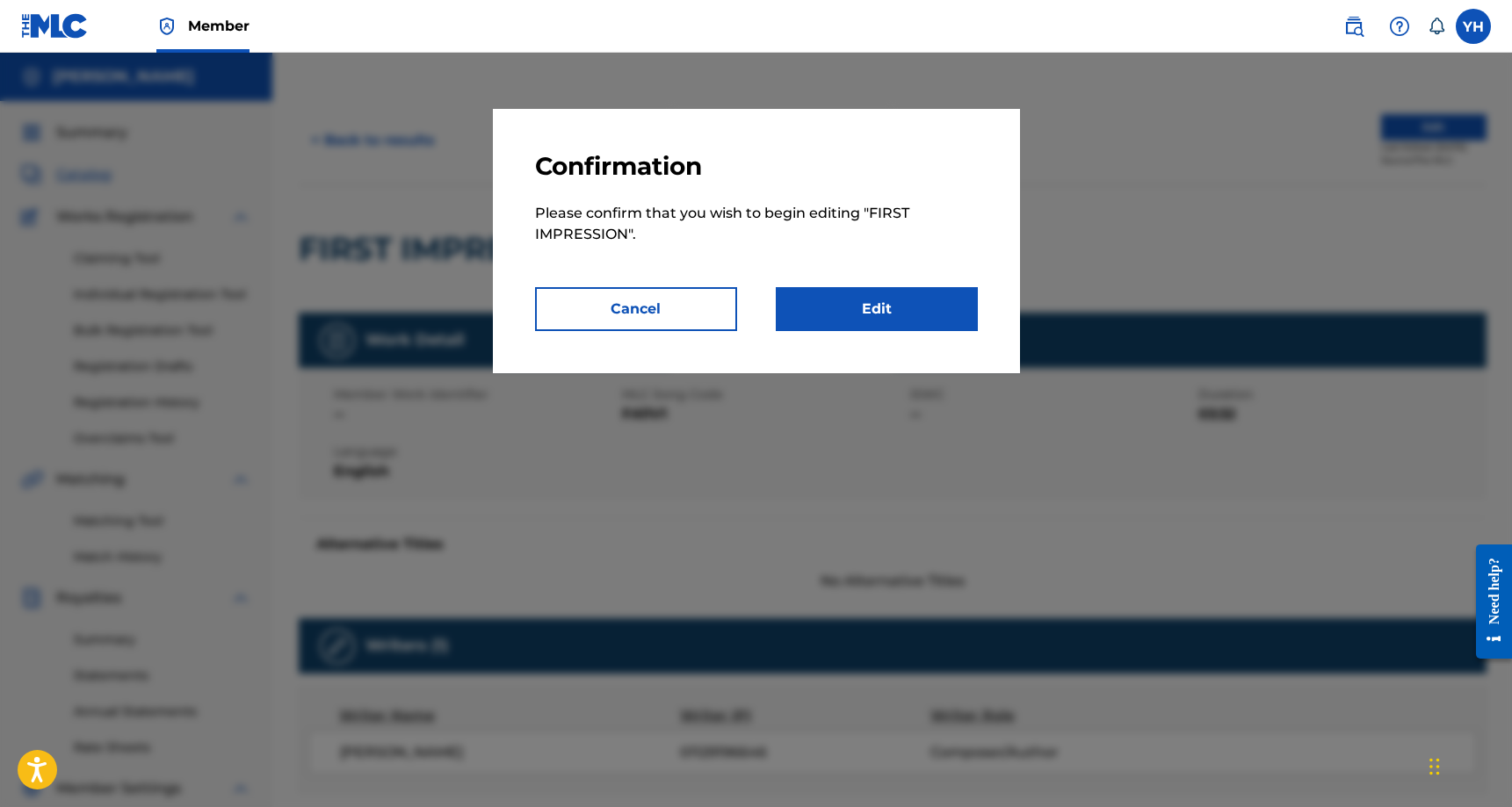
click at [923, 307] on link "Edit" at bounding box center [876, 309] width 202 height 44
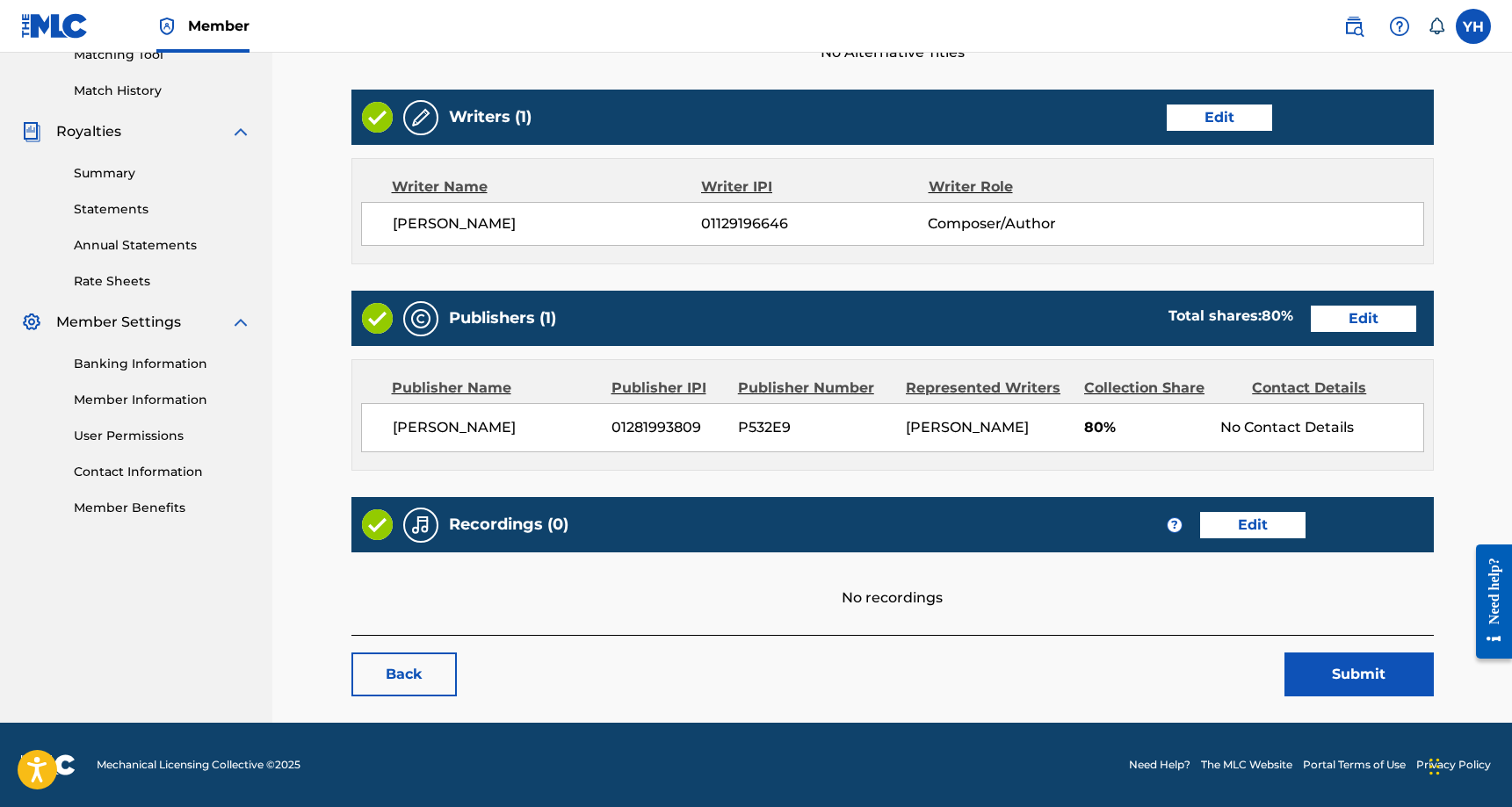
scroll to position [466, 0]
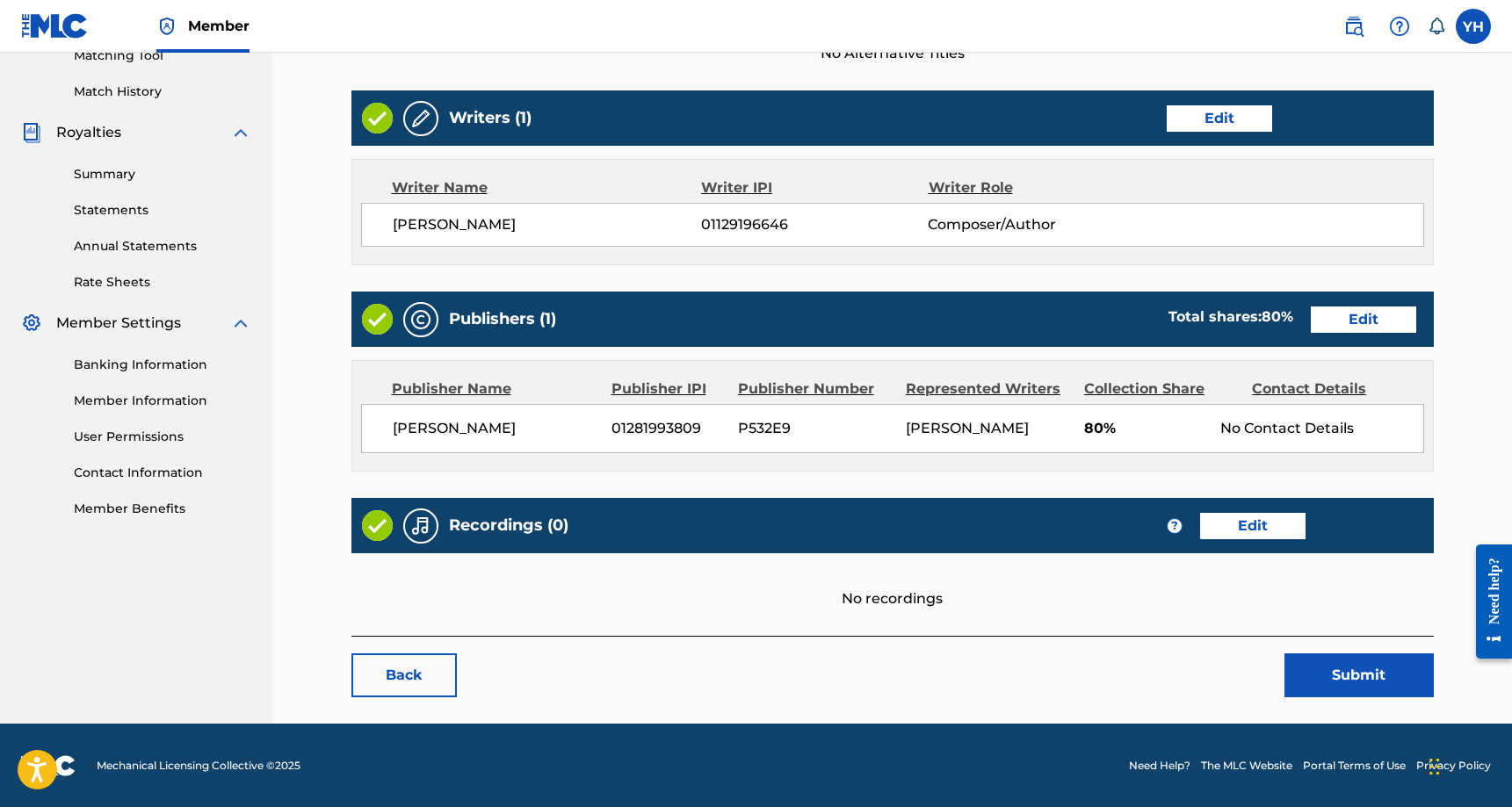
click at [1225, 530] on link "Edit" at bounding box center [1252, 527] width 105 height 26
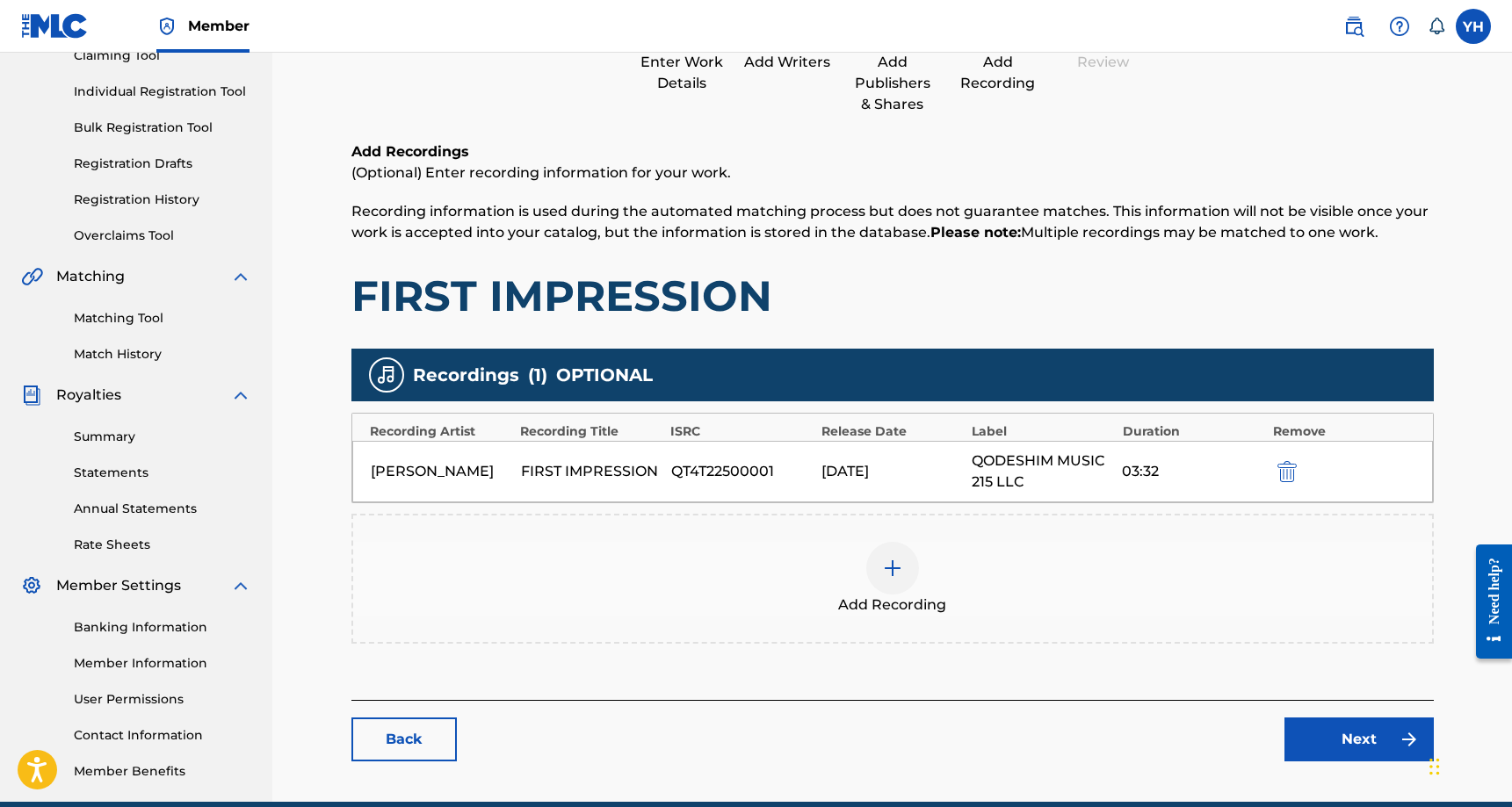
scroll to position [225, 0]
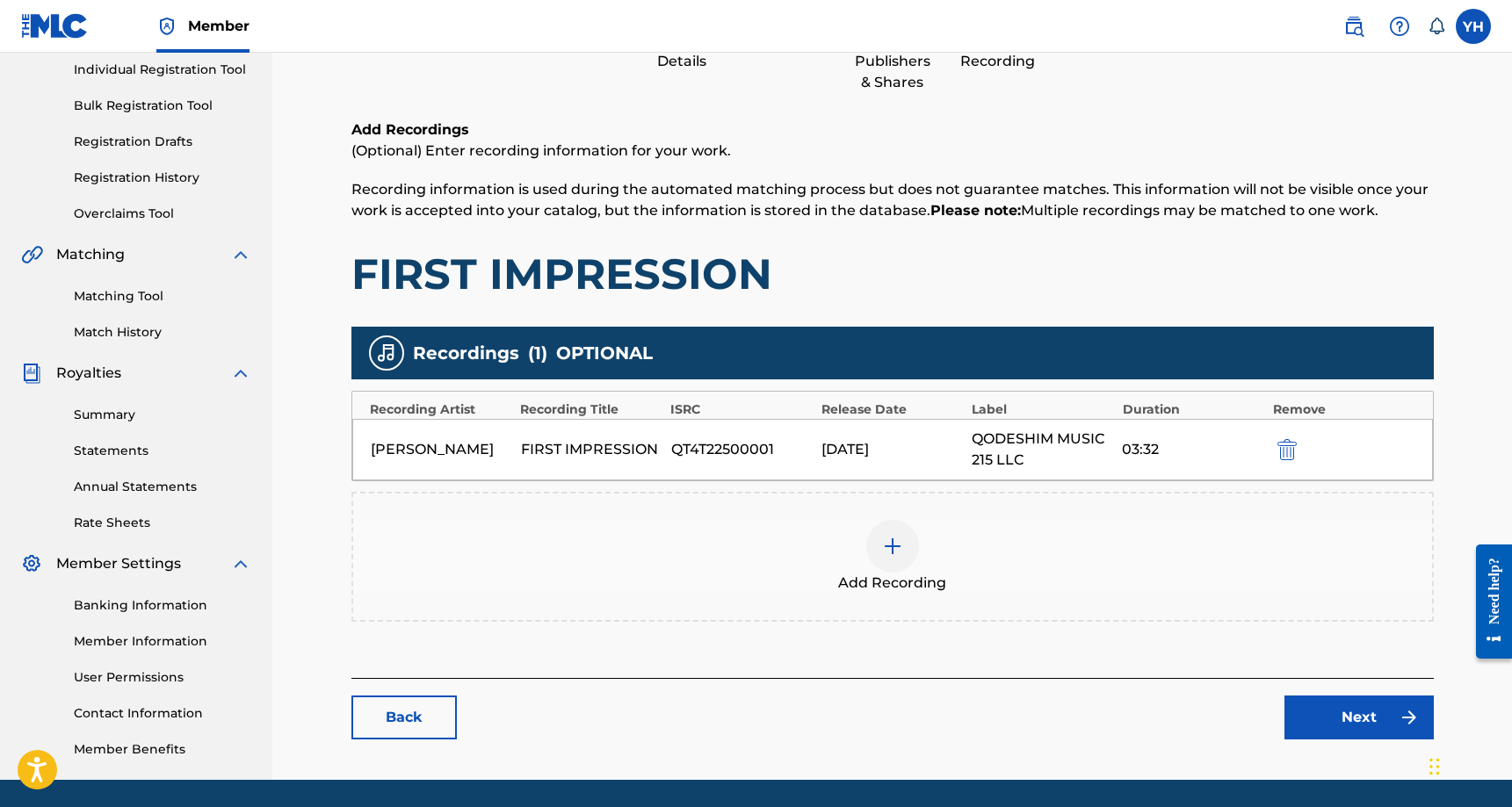
click at [893, 453] on div "[DATE]" at bounding box center [891, 450] width 141 height 21
click at [1327, 705] on link "Next" at bounding box center [1359, 718] width 150 height 44
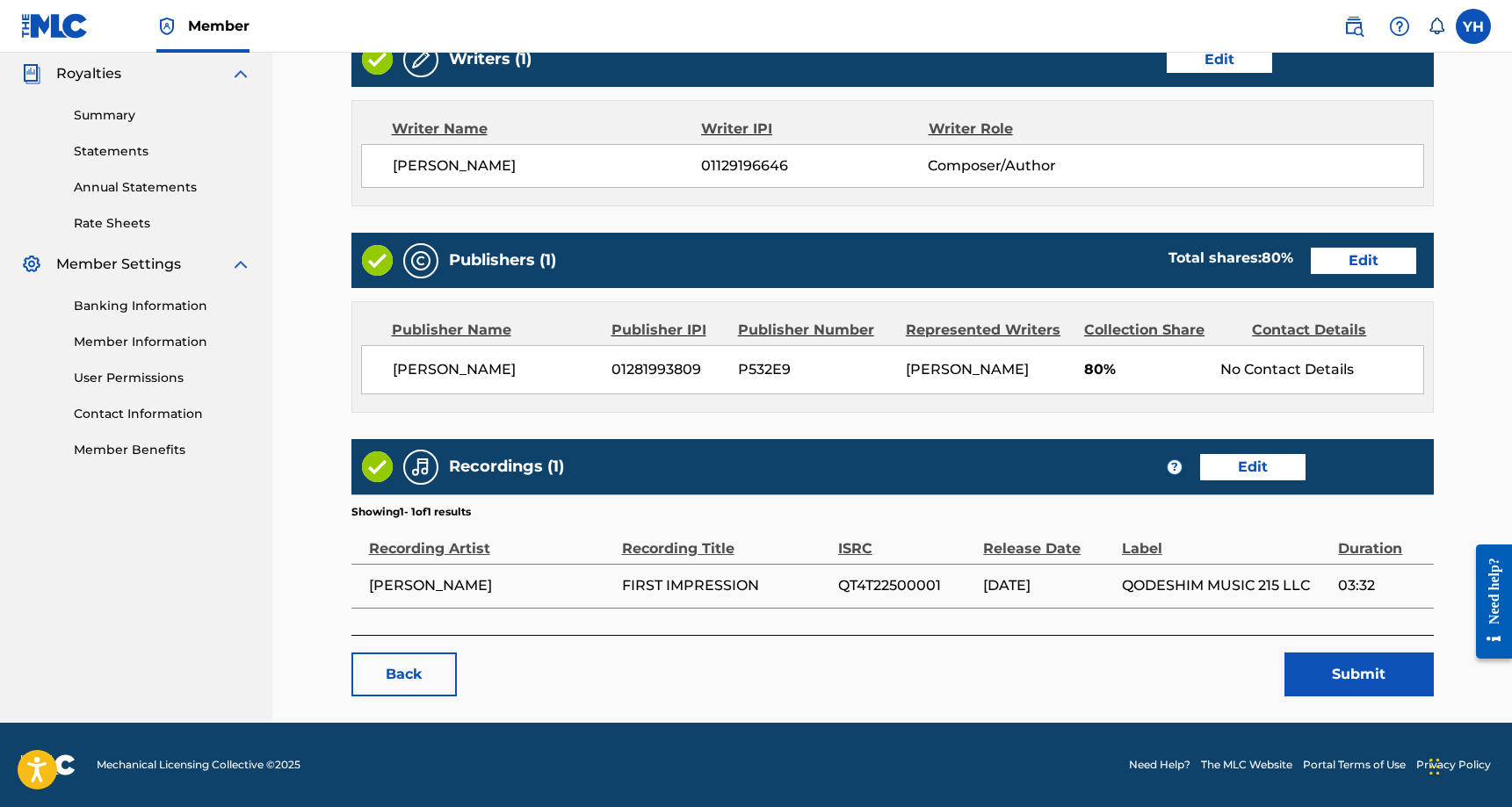
scroll to position [524, 0]
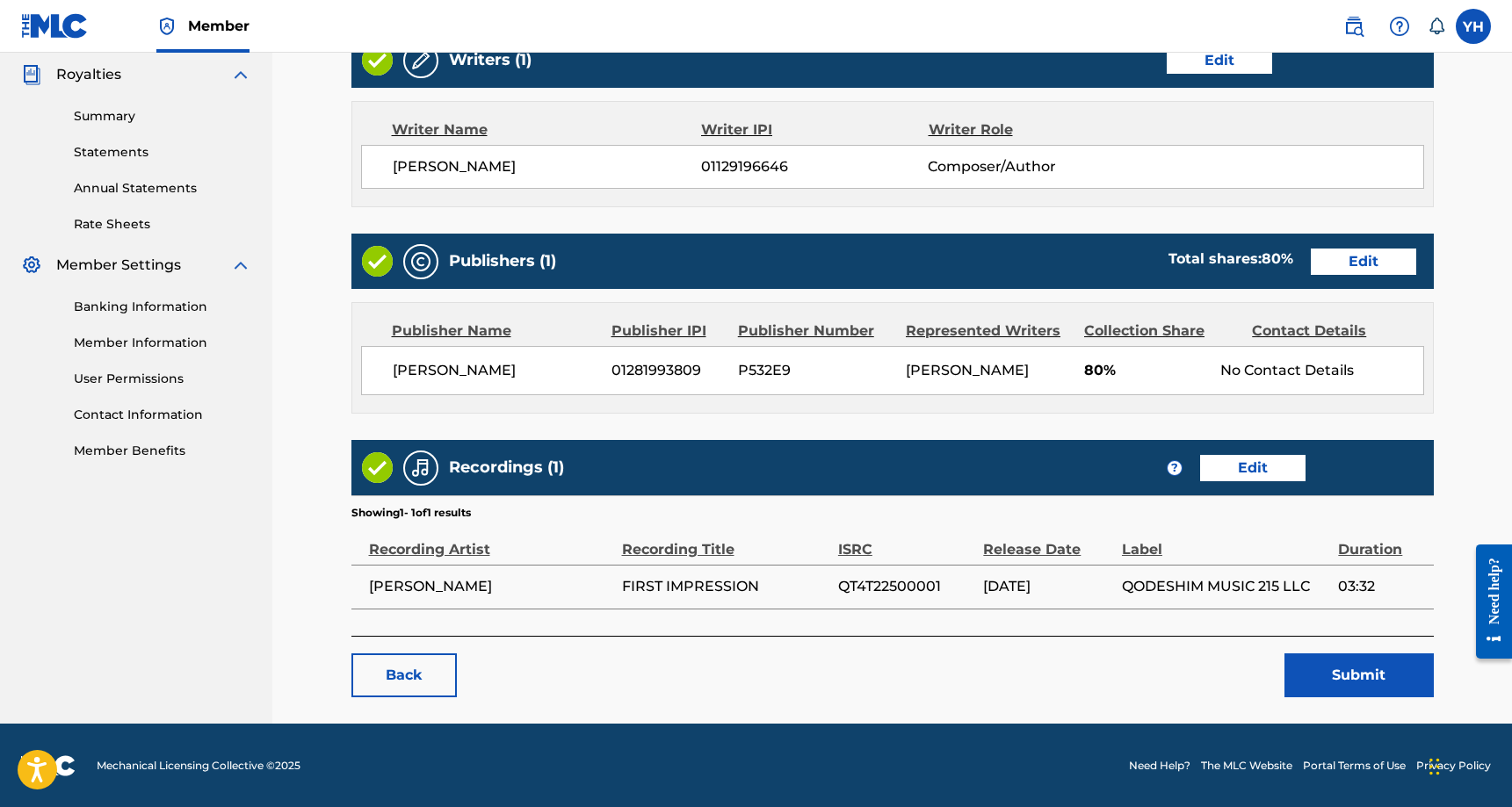
click at [1315, 670] on button "Submit" at bounding box center [1359, 675] width 150 height 44
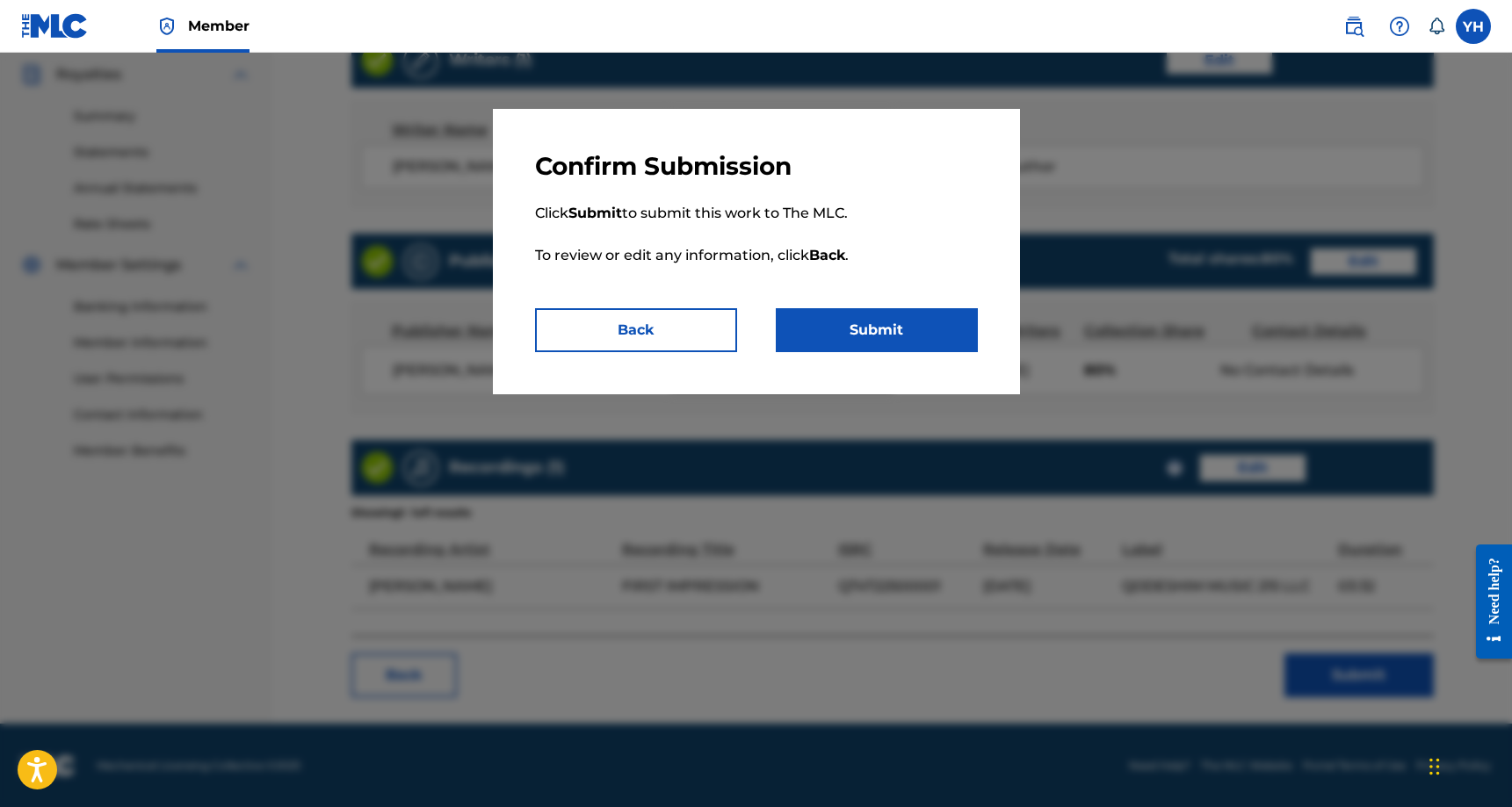
click at [857, 326] on button "Submit" at bounding box center [876, 330] width 202 height 44
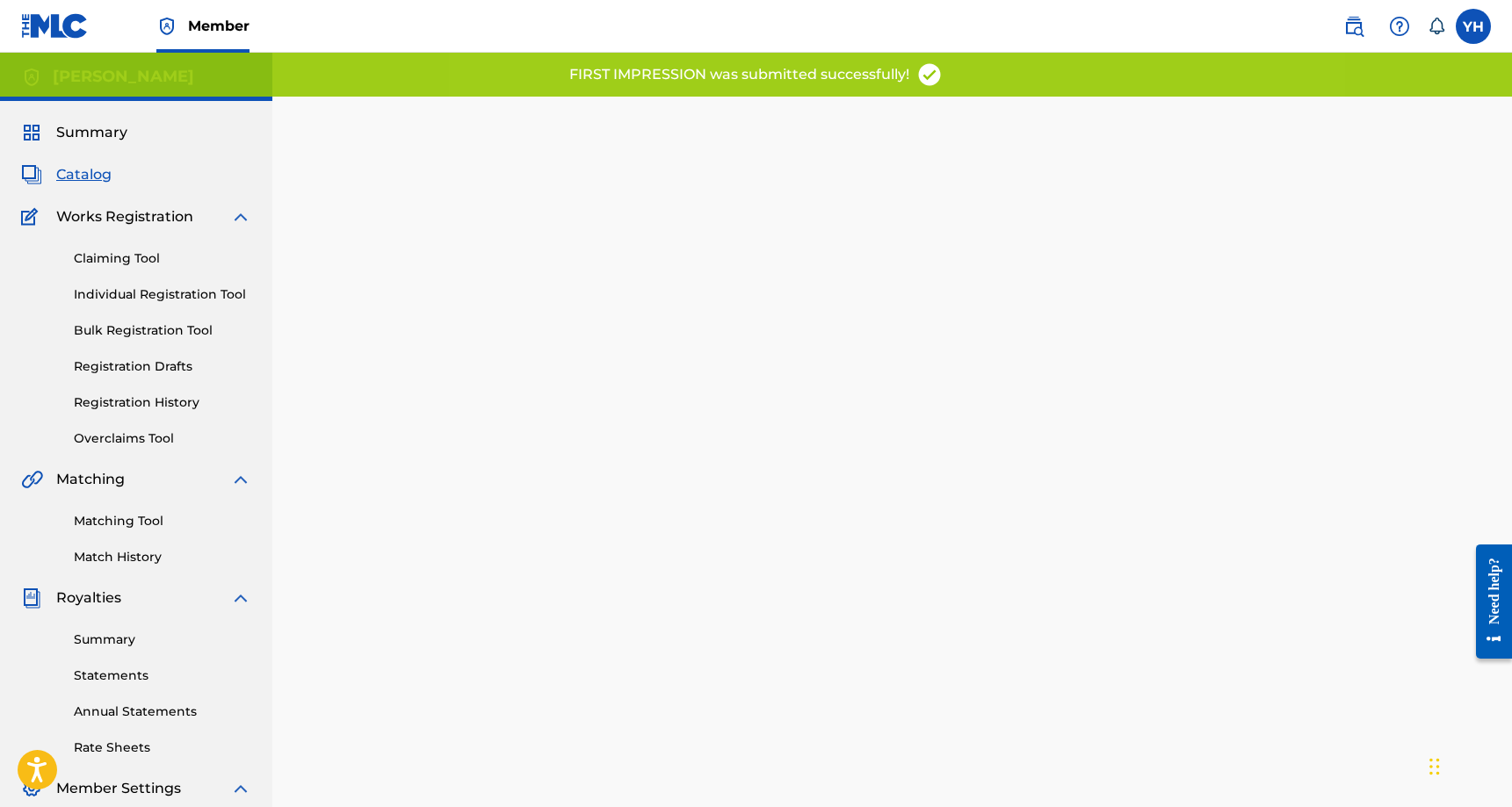
click at [121, 262] on link "Claiming Tool" at bounding box center [162, 259] width 178 height 19
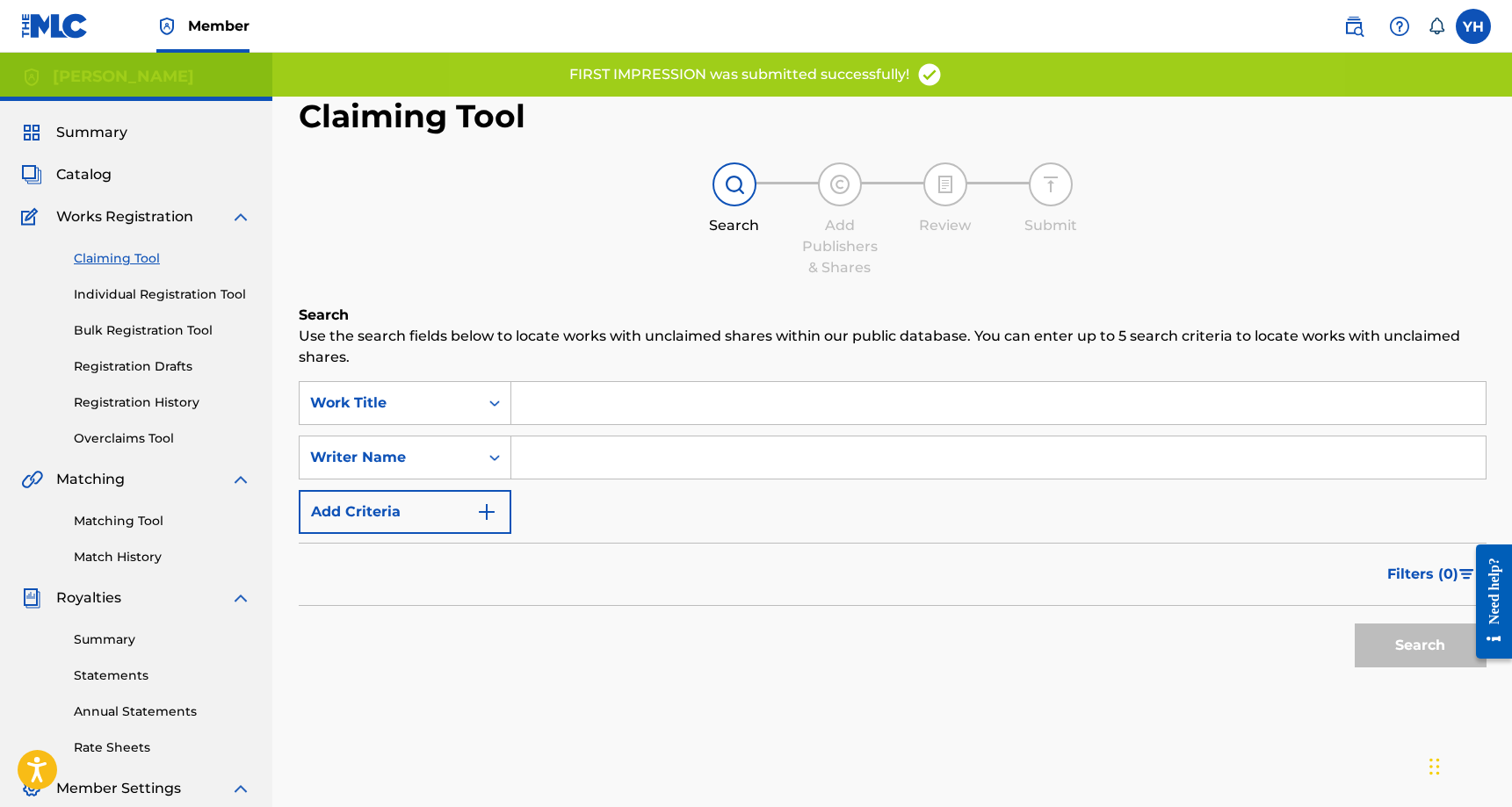
click at [149, 291] on link "Individual Registration Tool" at bounding box center [162, 295] width 178 height 19
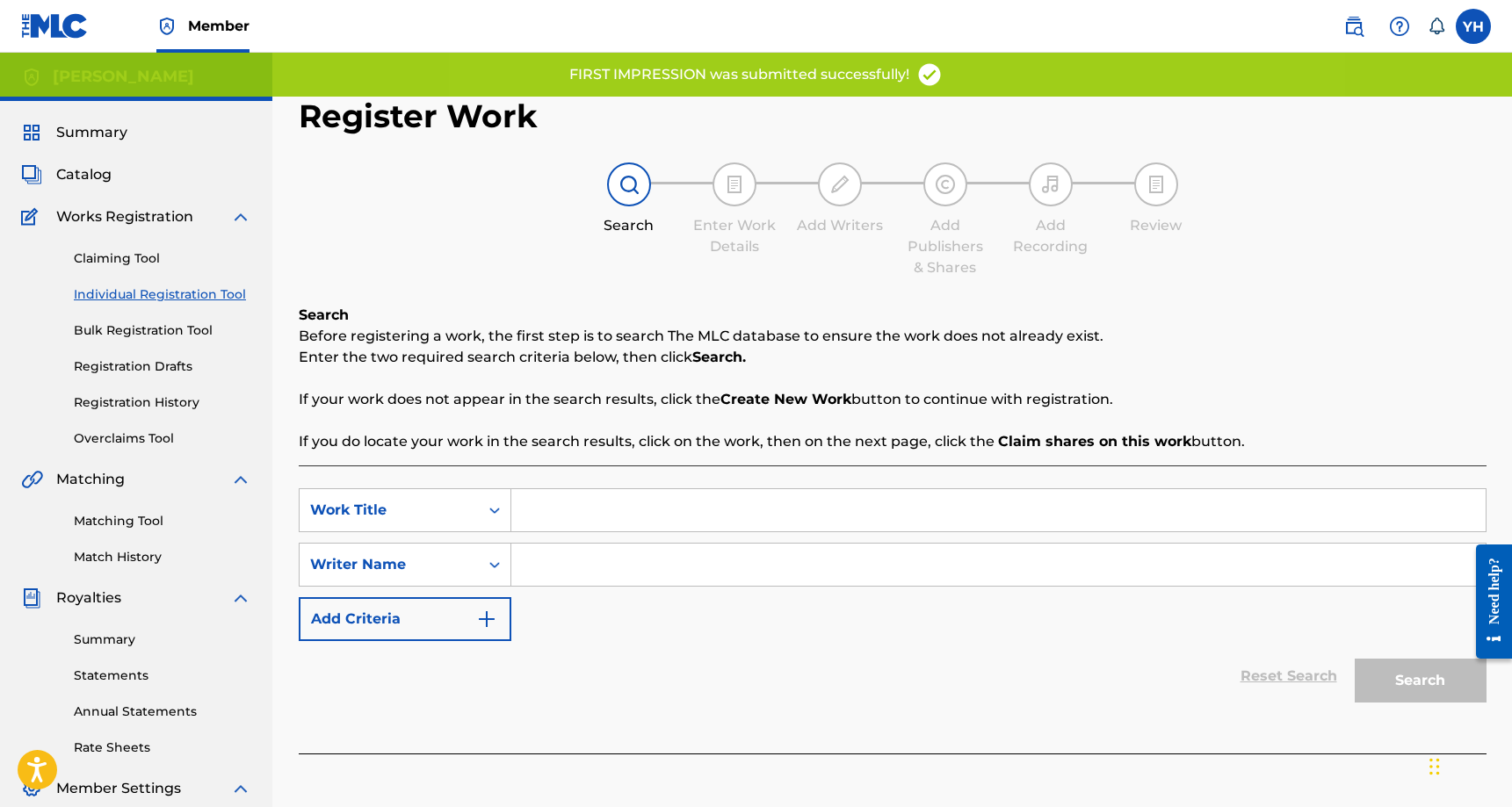
click at [150, 338] on link "Bulk Registration Tool" at bounding box center [162, 331] width 178 height 19
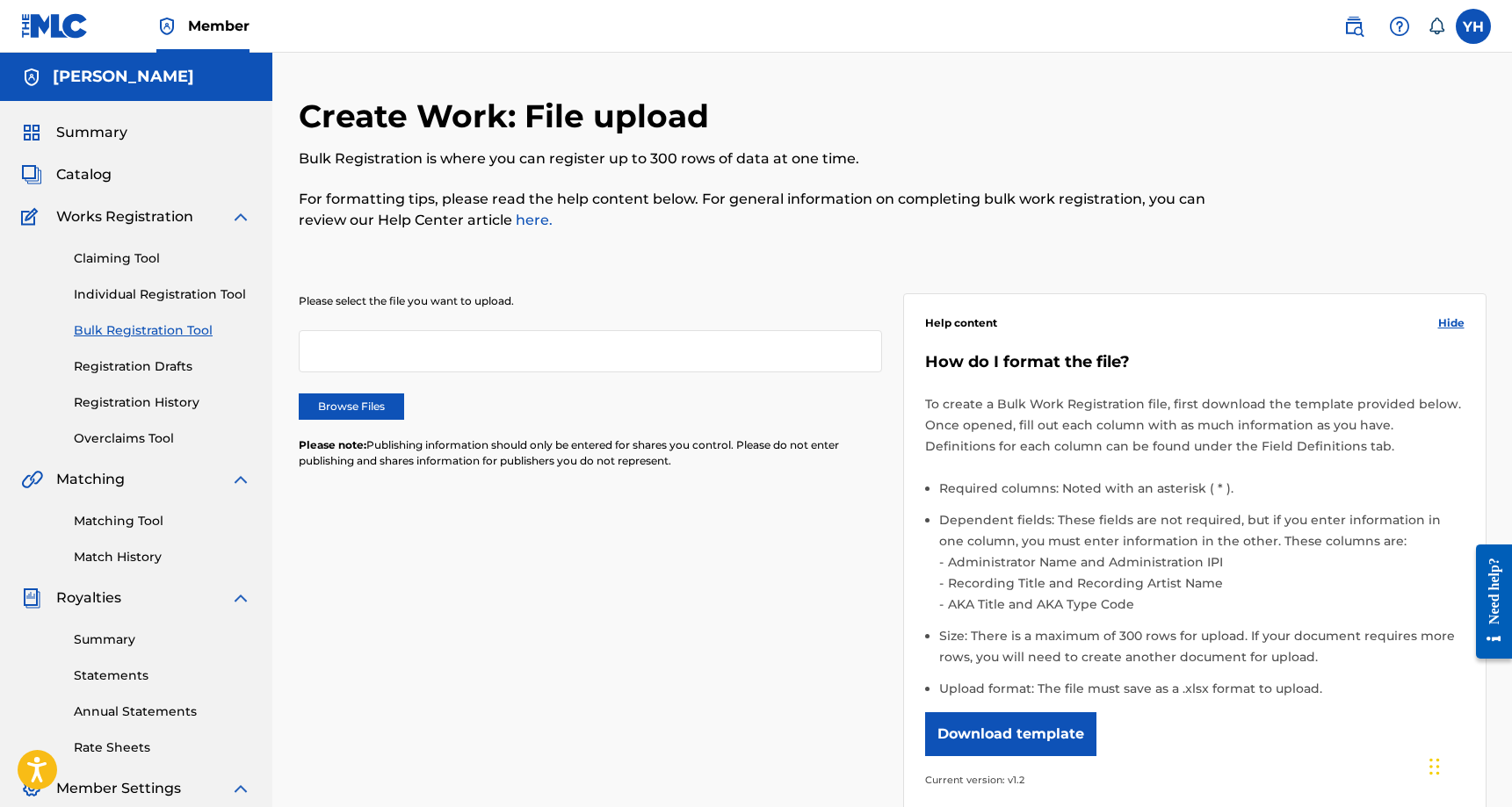
click at [157, 362] on link "Registration Drafts" at bounding box center [162, 367] width 178 height 19
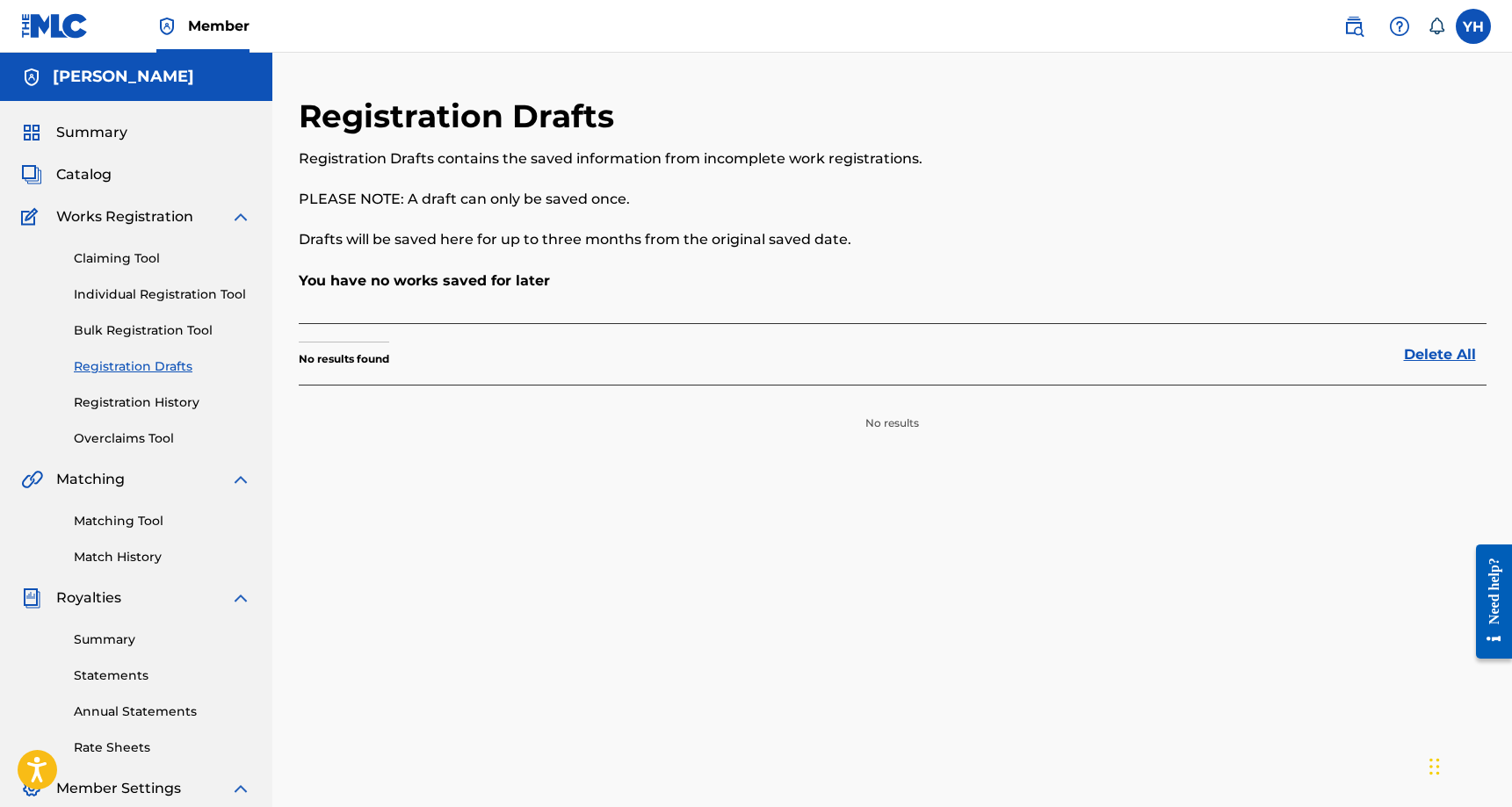
scroll to position [7, 0]
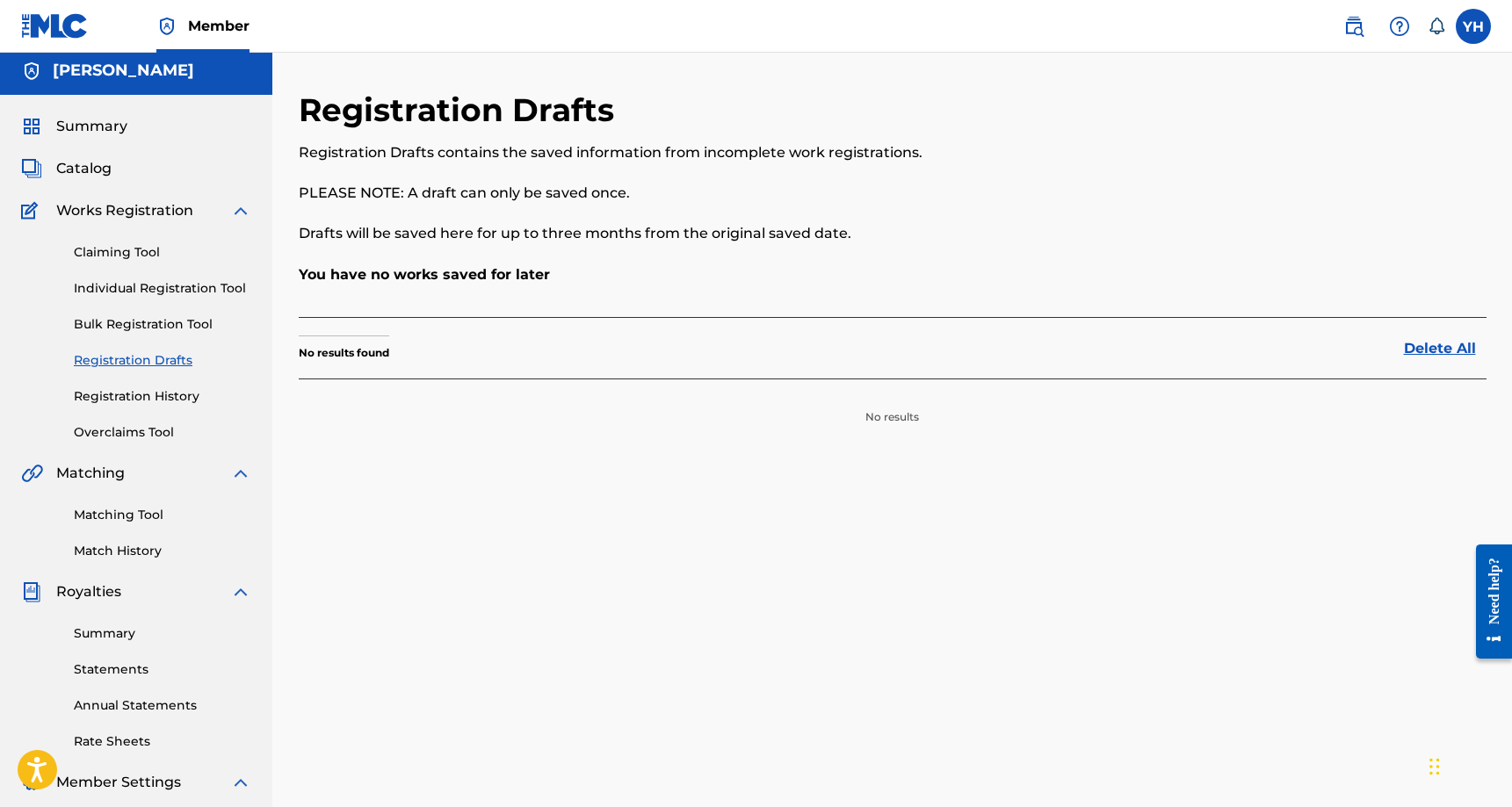
click at [145, 249] on link "Claiming Tool" at bounding box center [162, 253] width 178 height 19
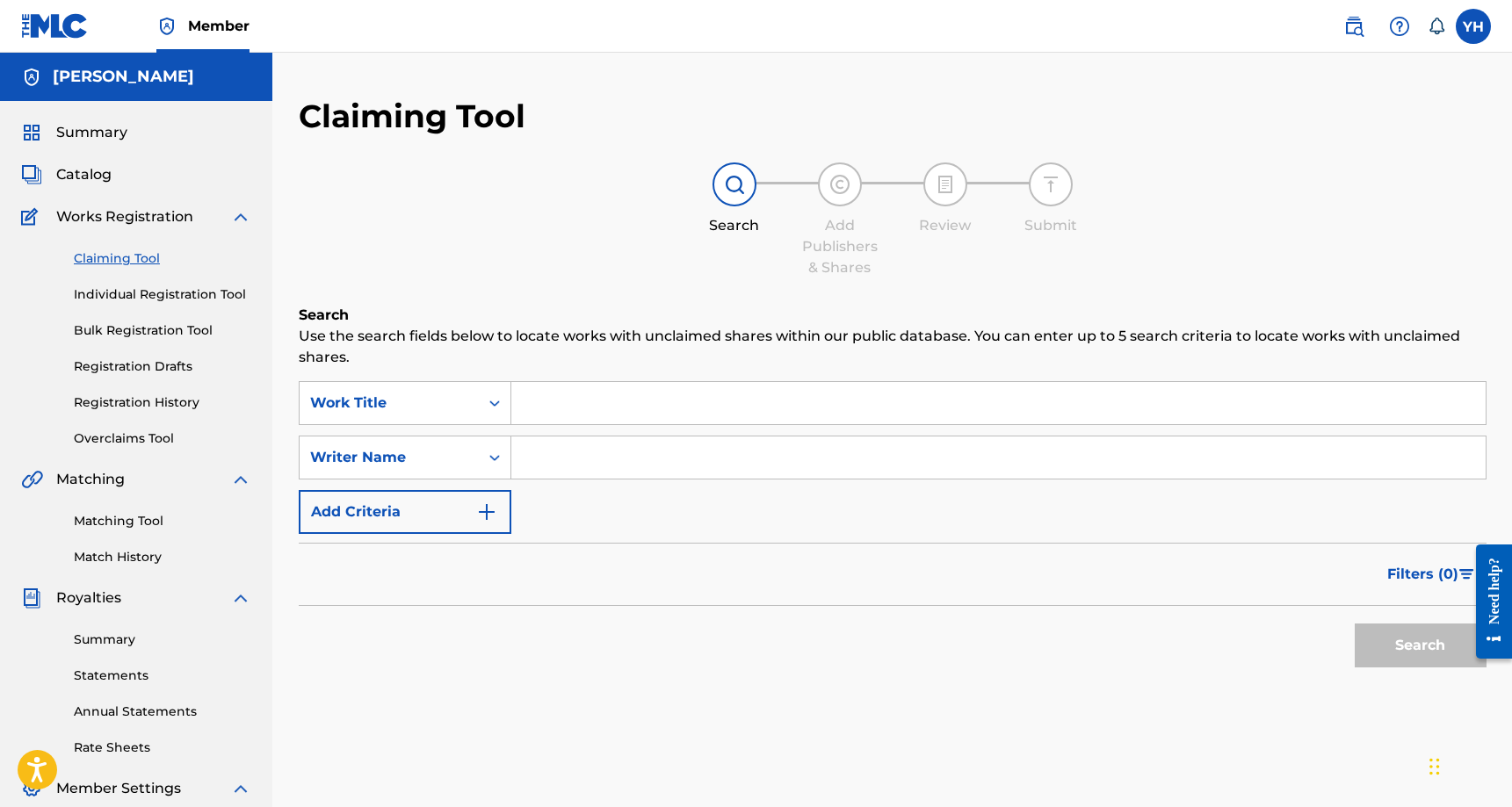
click at [166, 218] on span "Works Registration" at bounding box center [125, 217] width 137 height 21
